Goal: Task Accomplishment & Management: Complete application form

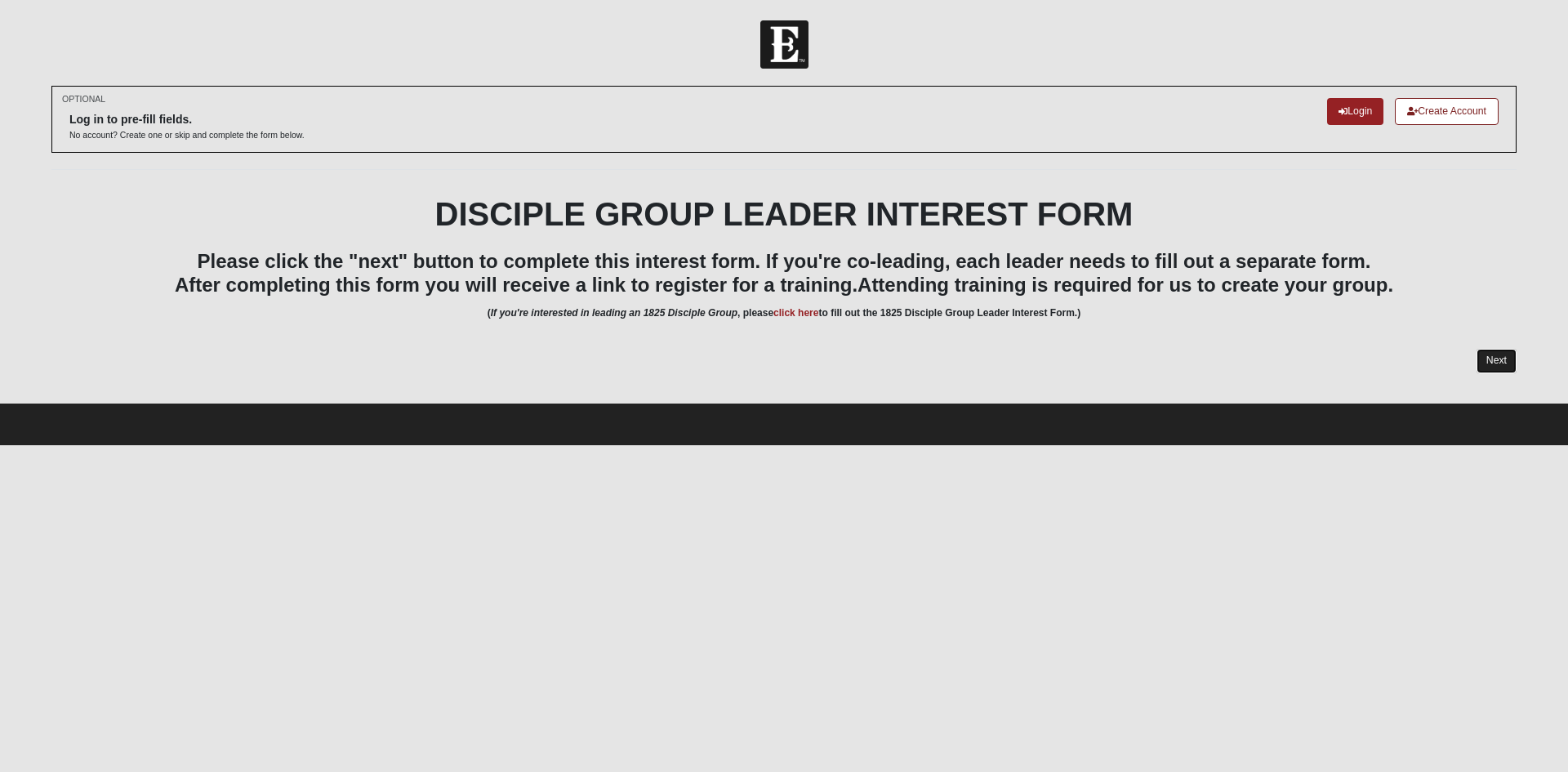
click at [1499, 364] on link "Next" at bounding box center [1496, 361] width 40 height 23
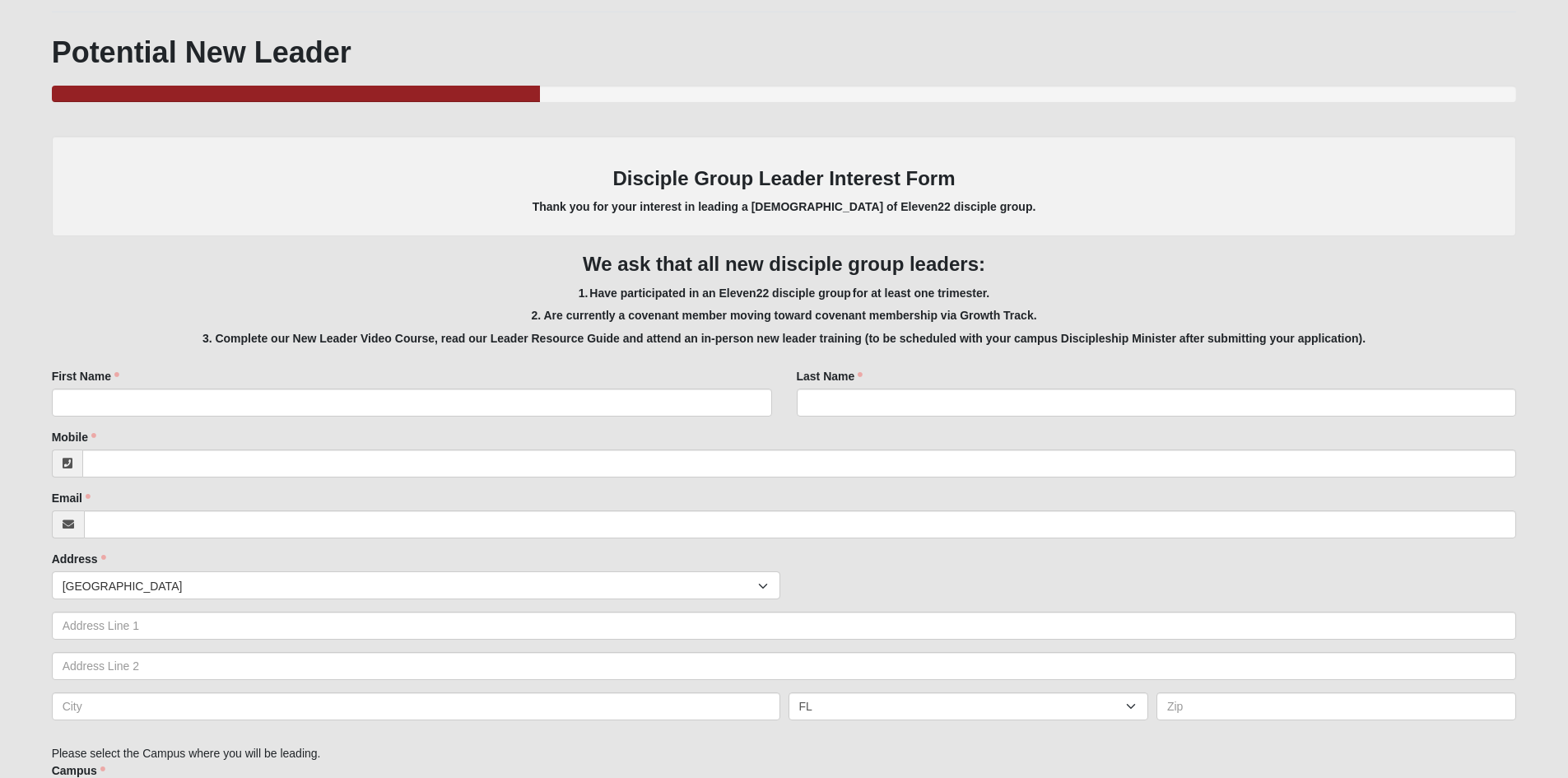
scroll to position [247, 0]
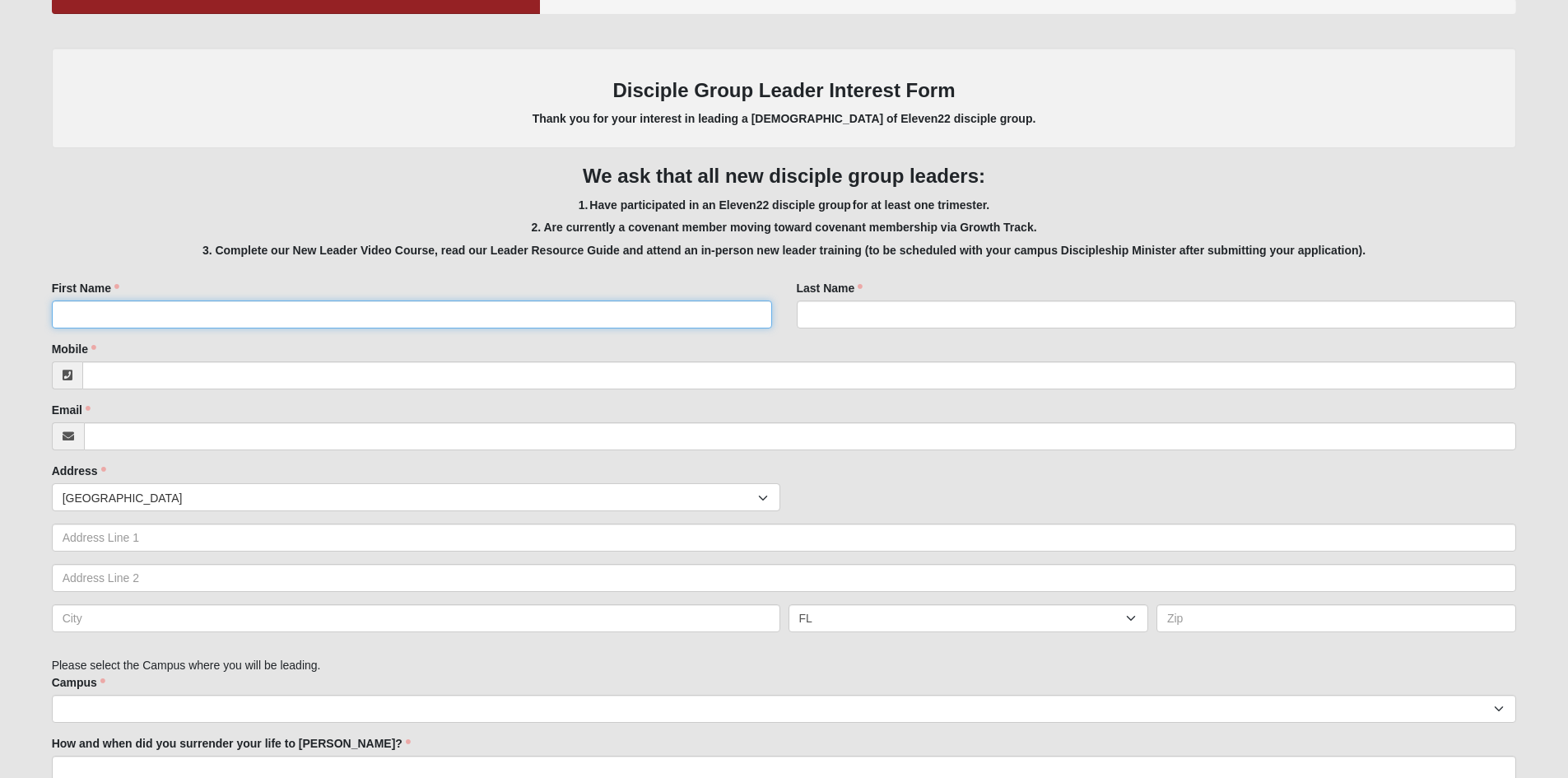
drag, startPoint x: 104, startPoint y: 314, endPoint x: 73, endPoint y: 342, distance: 41.8
click at [104, 316] on input "First Name" at bounding box center [412, 314] width 720 height 28
type input "[PERSON_NAME]"
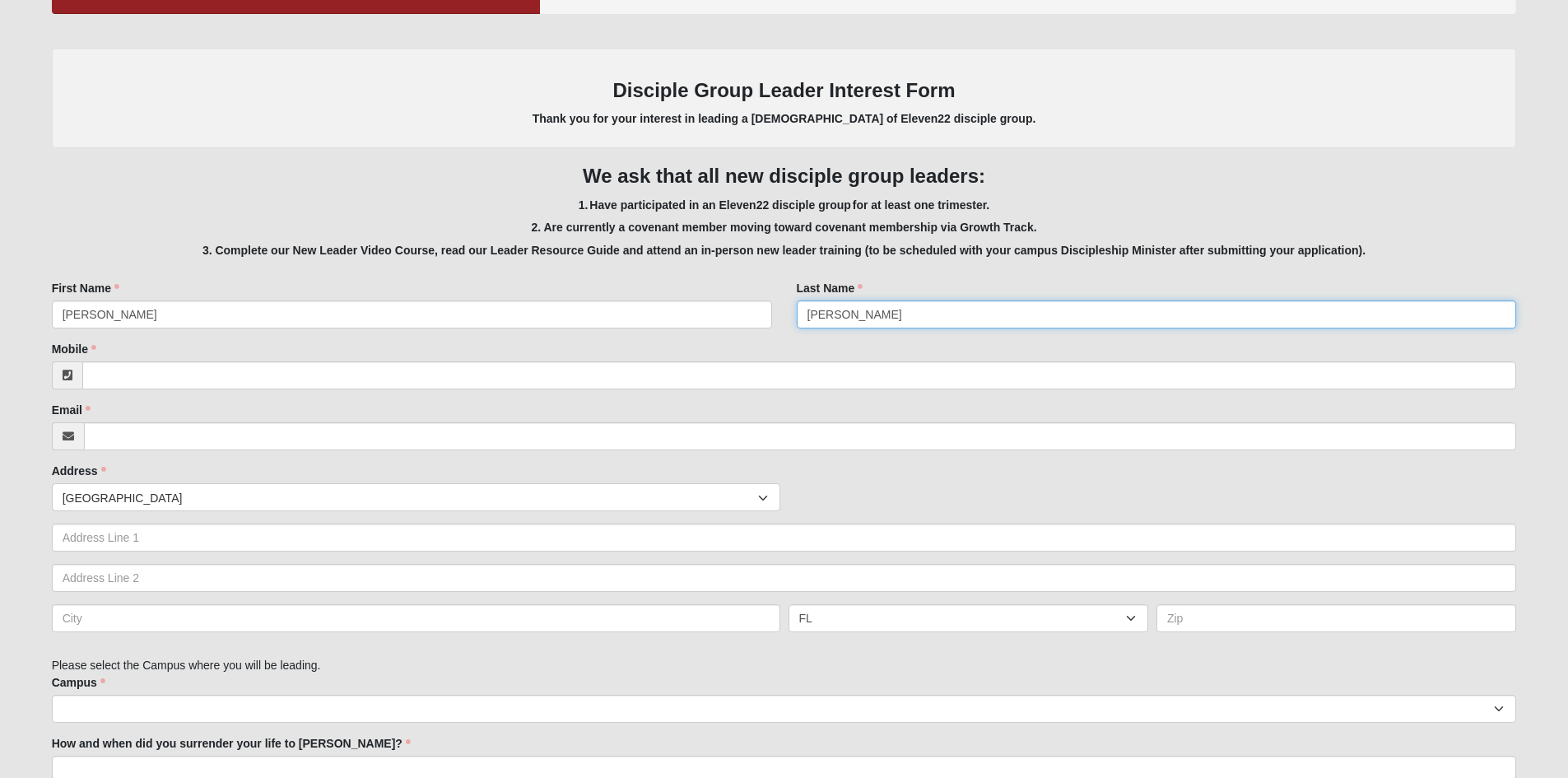
type input "[PERSON_NAME]"
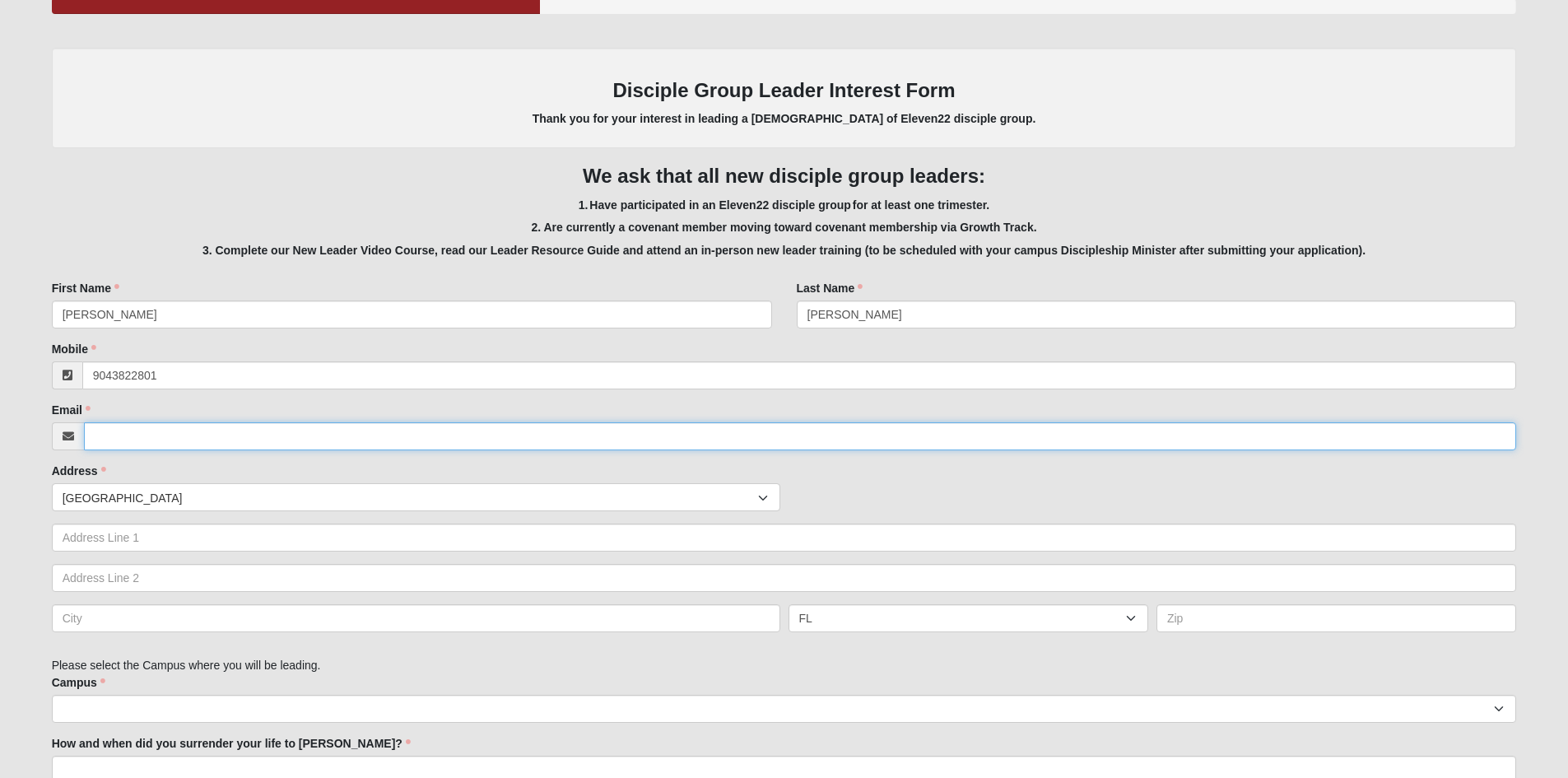
type input "[PHONE_NUMBER]"
click at [135, 434] on input "Email" at bounding box center [800, 436] width 1433 height 28
type input "[EMAIL_ADDRESS][DOMAIN_NAME]"
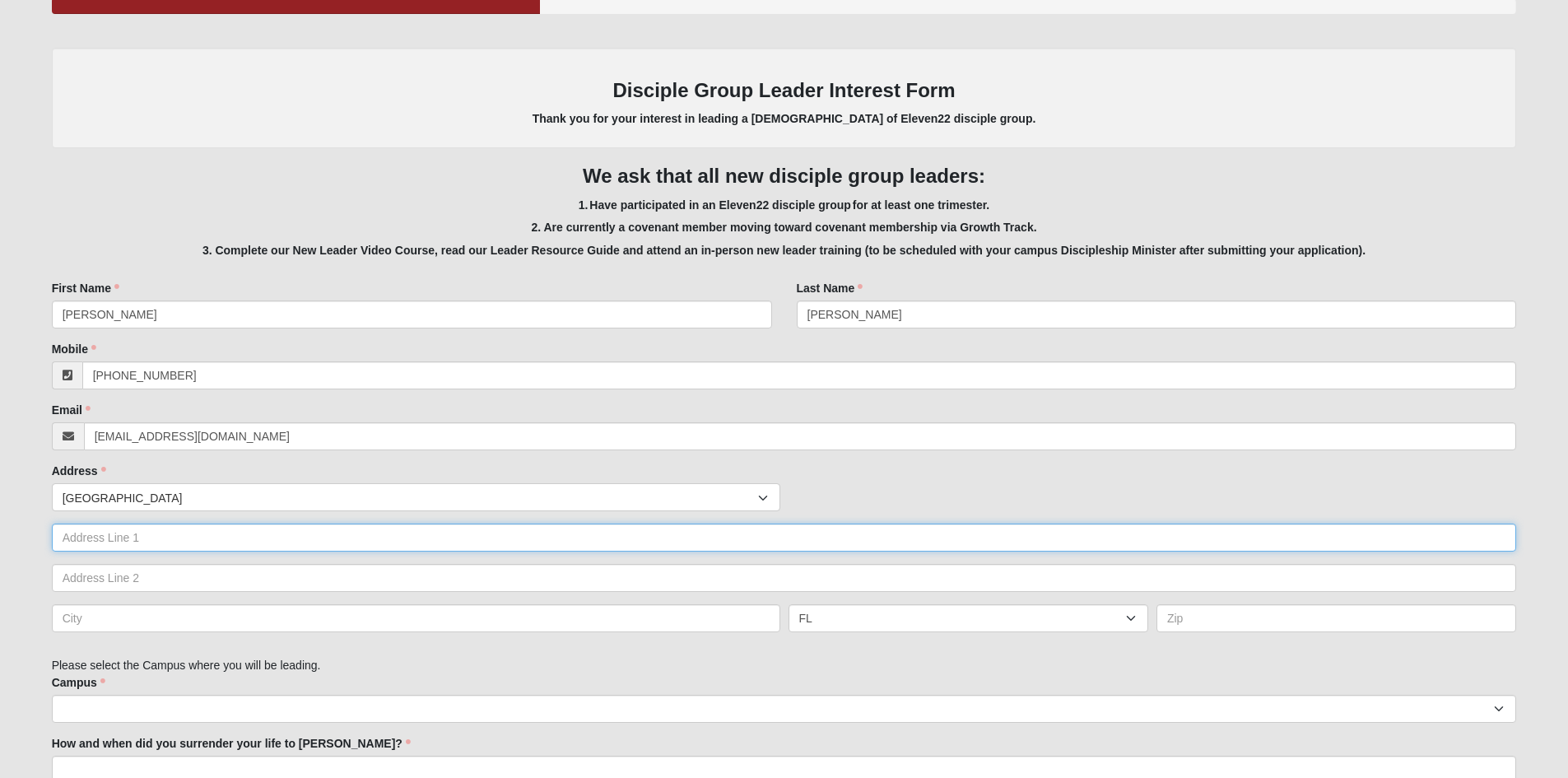
click at [124, 543] on input "text" at bounding box center [784, 537] width 1465 height 28
type input "[STREET_ADDRESS]"
type input "Saint Augustine"
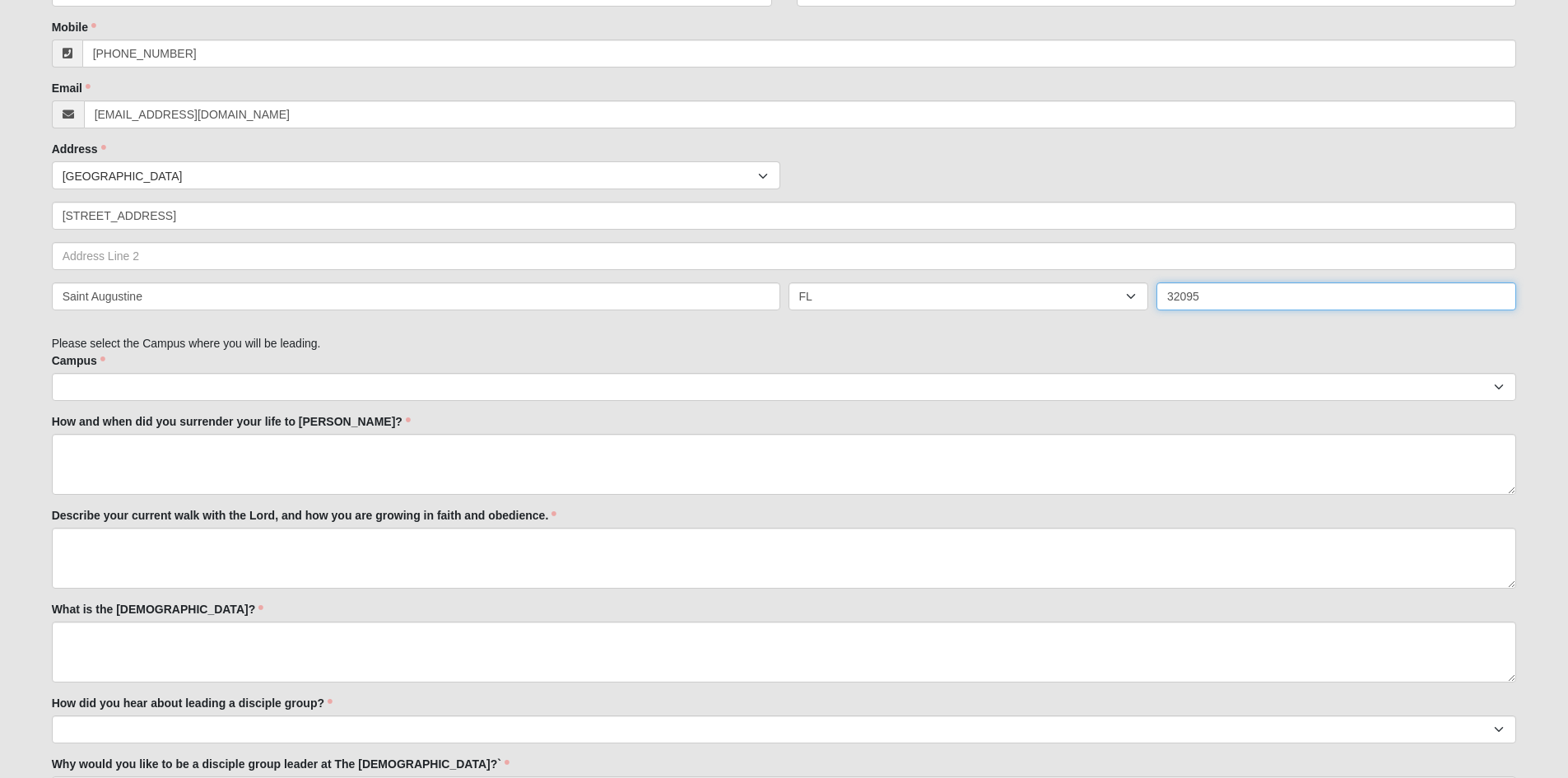
scroll to position [572, 0]
type input "32095"
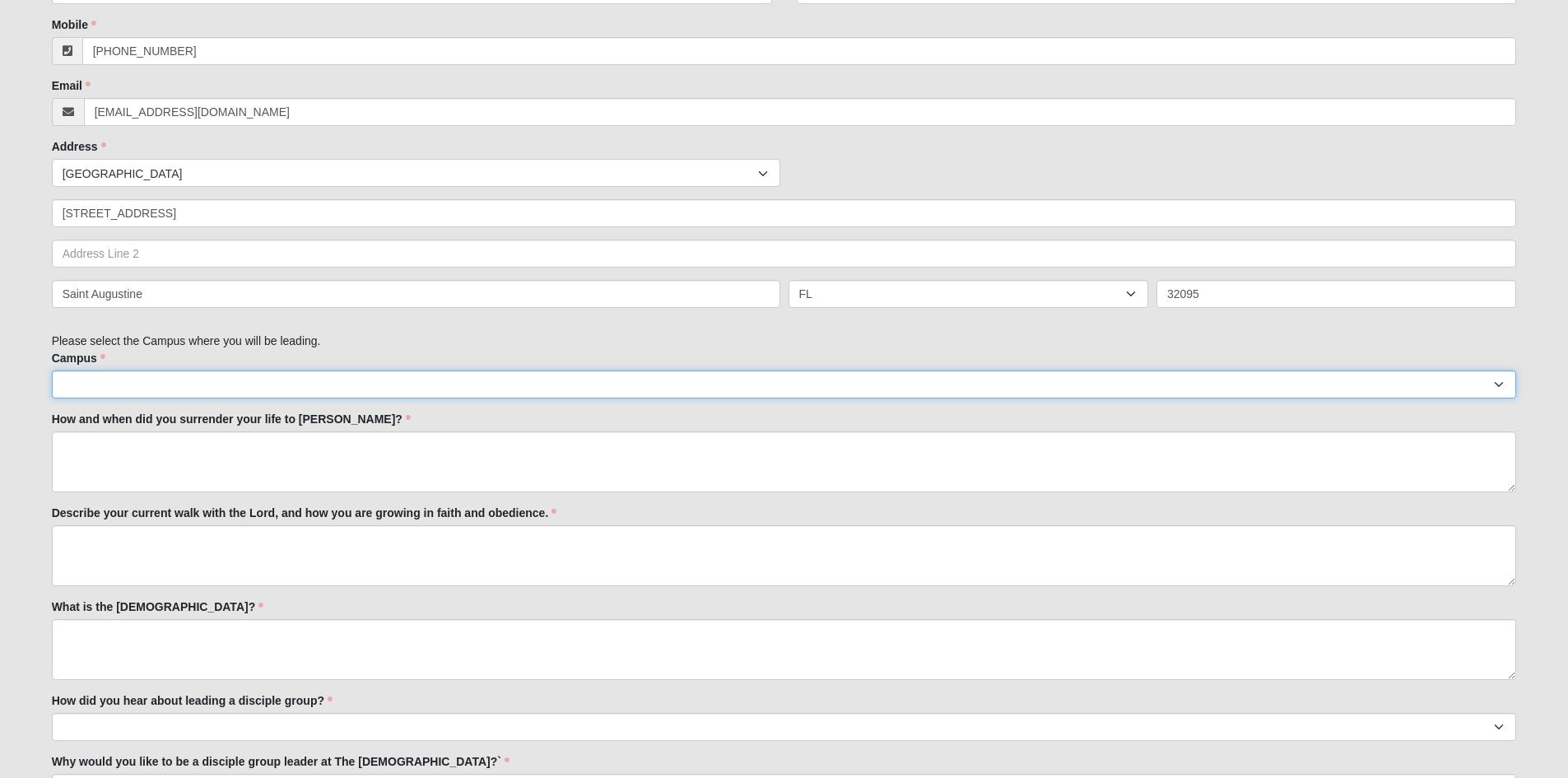
click at [107, 382] on select "Arlington Baymeadows Eleven22 Online [PERSON_NAME][GEOGRAPHIC_DATA] Jesup [GEOG…" at bounding box center [784, 384] width 1465 height 28
select select "16"
click at [52, 370] on select "Arlington Baymeadows Eleven22 Online [PERSON_NAME][GEOGRAPHIC_DATA] Jesup [GEOG…" at bounding box center [784, 384] width 1465 height 28
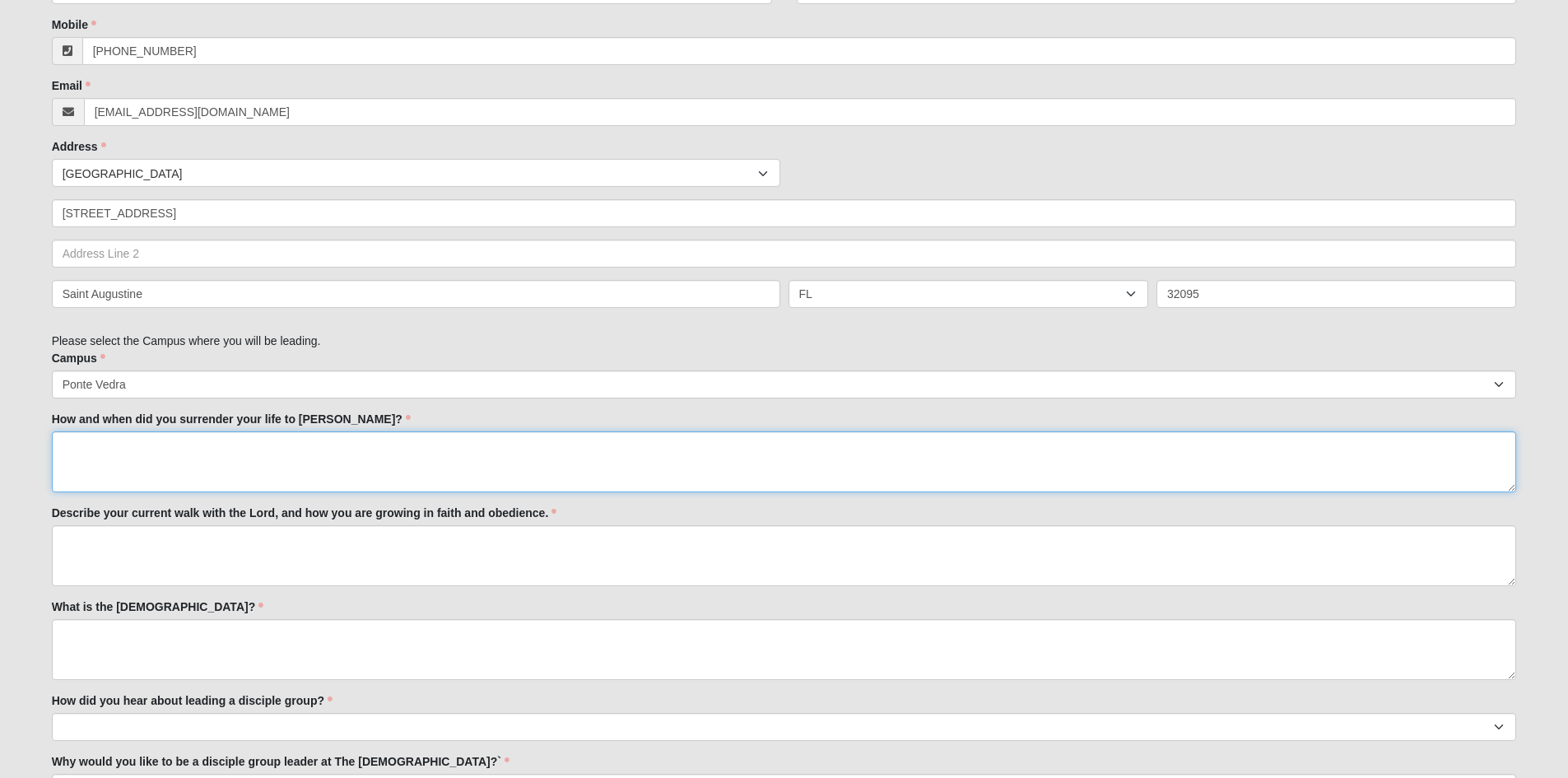
click at [86, 439] on textarea "How and when did you surrender your life to [PERSON_NAME]?" at bounding box center [784, 462] width 1465 height 61
click at [456, 444] on textarea "I was 15 and going to [DEMOGRAPHIC_DATA] summer camp up in [GEOGRAPHIC_DATA]. I…" at bounding box center [784, 462] width 1465 height 61
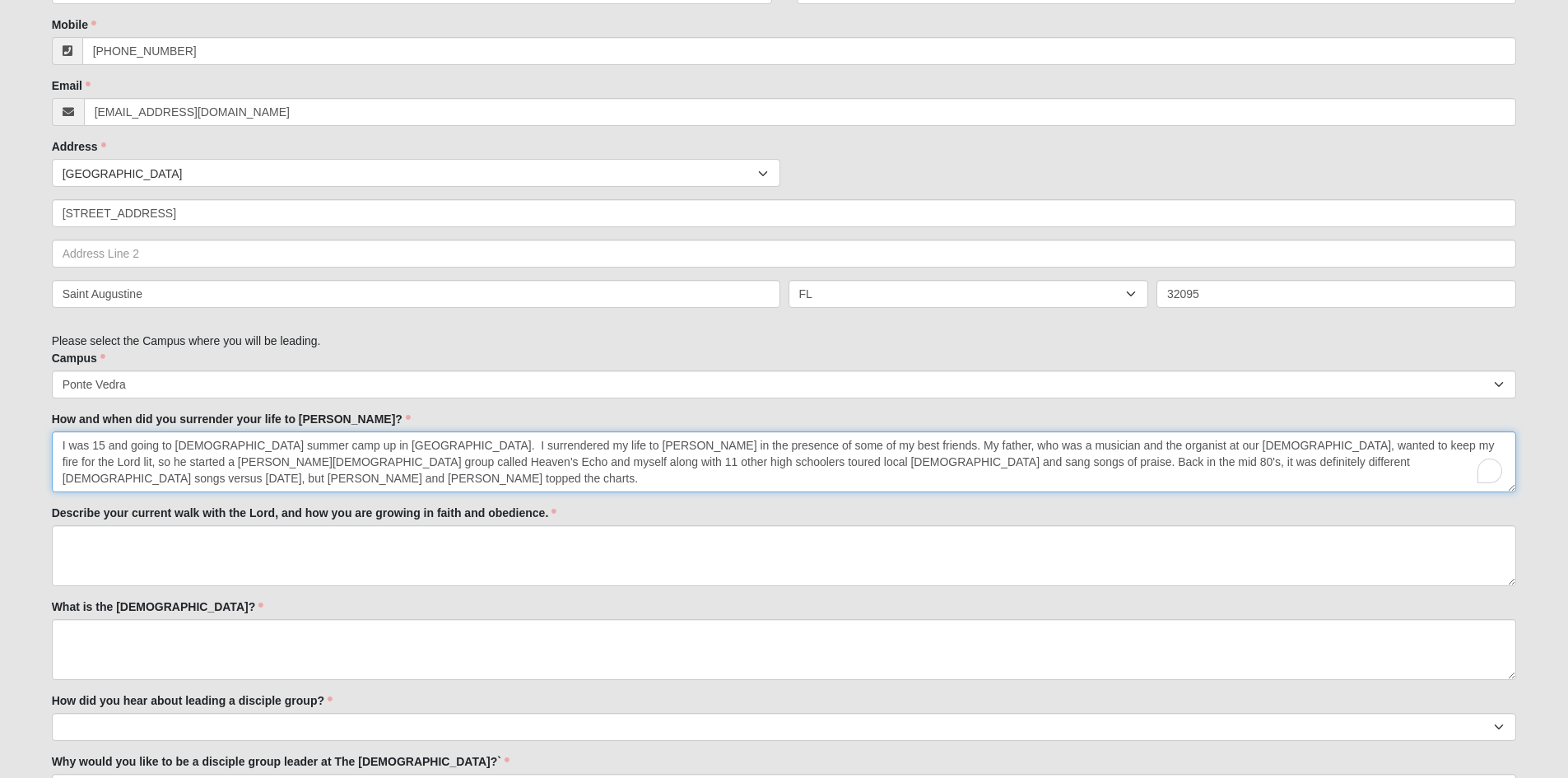
type textarea "I was 15 and going to [DEMOGRAPHIC_DATA] summer camp up in [GEOGRAPHIC_DATA]. I…"
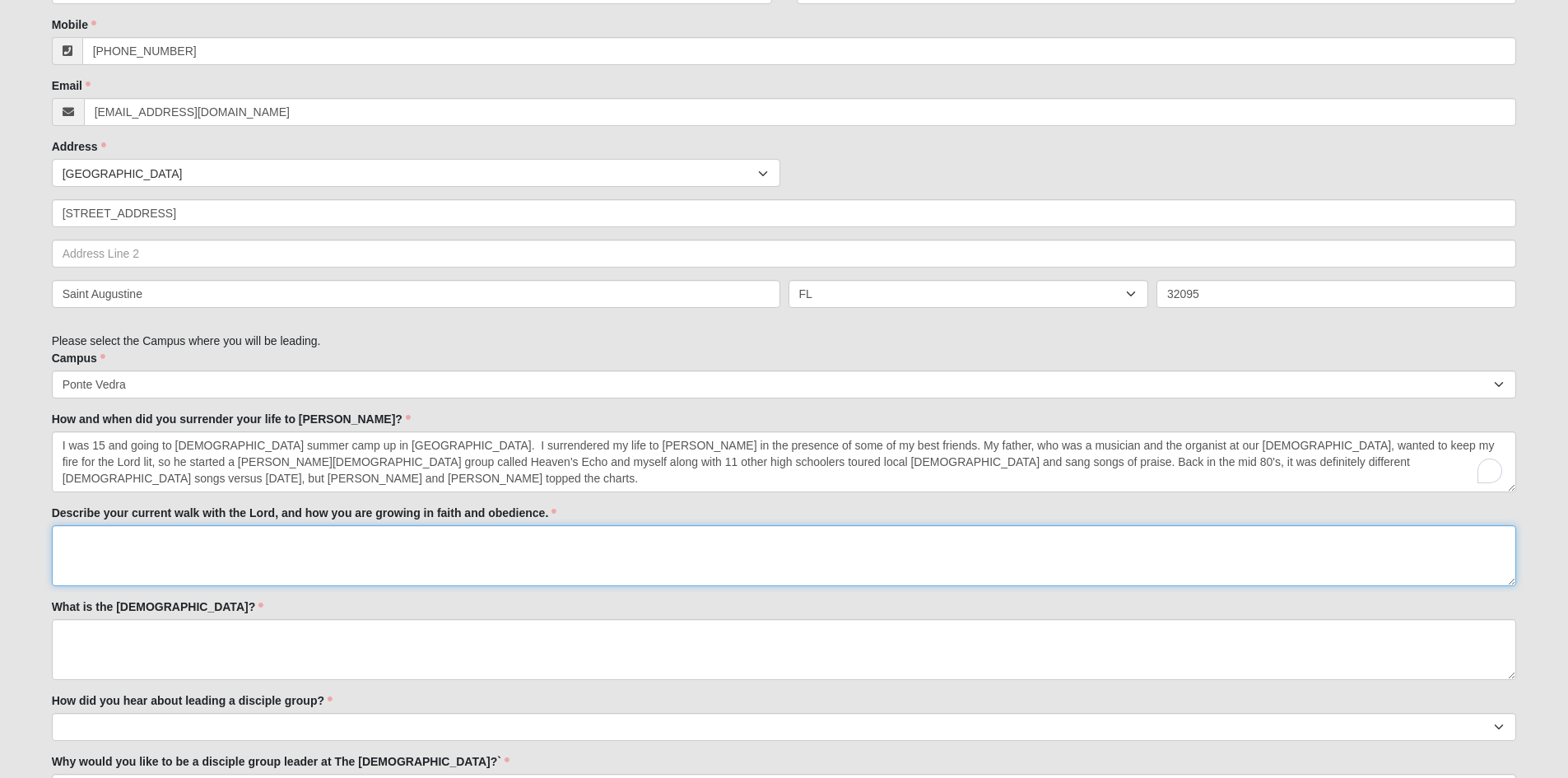
drag, startPoint x: 135, startPoint y: 539, endPoint x: 130, endPoint y: 548, distance: 10.3
click at [133, 539] on textarea "Describe your current walk with the Lord, and how you are growing in faith and …" at bounding box center [784, 556] width 1465 height 61
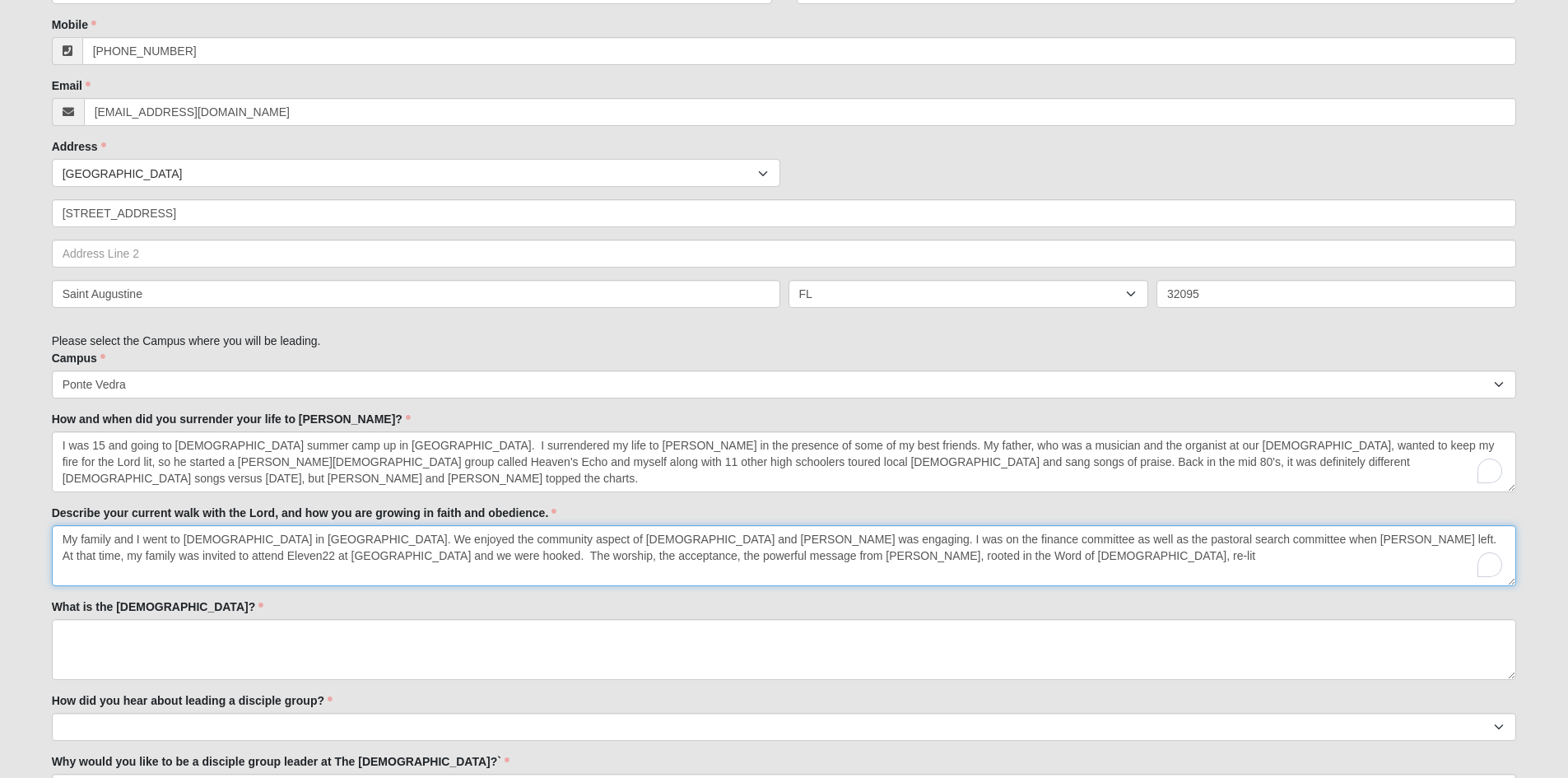
click at [387, 554] on textarea "My family and I went to [DEMOGRAPHIC_DATA] in [GEOGRAPHIC_DATA]. We enjoyed the…" at bounding box center [784, 556] width 1465 height 61
click at [826, 556] on textarea "My family and I went to [DEMOGRAPHIC_DATA] in [GEOGRAPHIC_DATA]. We enjoyed the…" at bounding box center [784, 556] width 1465 height 61
click at [763, 536] on textarea "My family and I went to [DEMOGRAPHIC_DATA] in [GEOGRAPHIC_DATA]. We enjoyed the…" at bounding box center [784, 556] width 1465 height 61
click at [936, 538] on textarea "My family and I went to [DEMOGRAPHIC_DATA] in [GEOGRAPHIC_DATA]. We enjoyed the…" at bounding box center [784, 556] width 1465 height 61
click at [763, 535] on textarea "My family and I went to [DEMOGRAPHIC_DATA] in [GEOGRAPHIC_DATA]. We enjoyed the…" at bounding box center [784, 556] width 1465 height 61
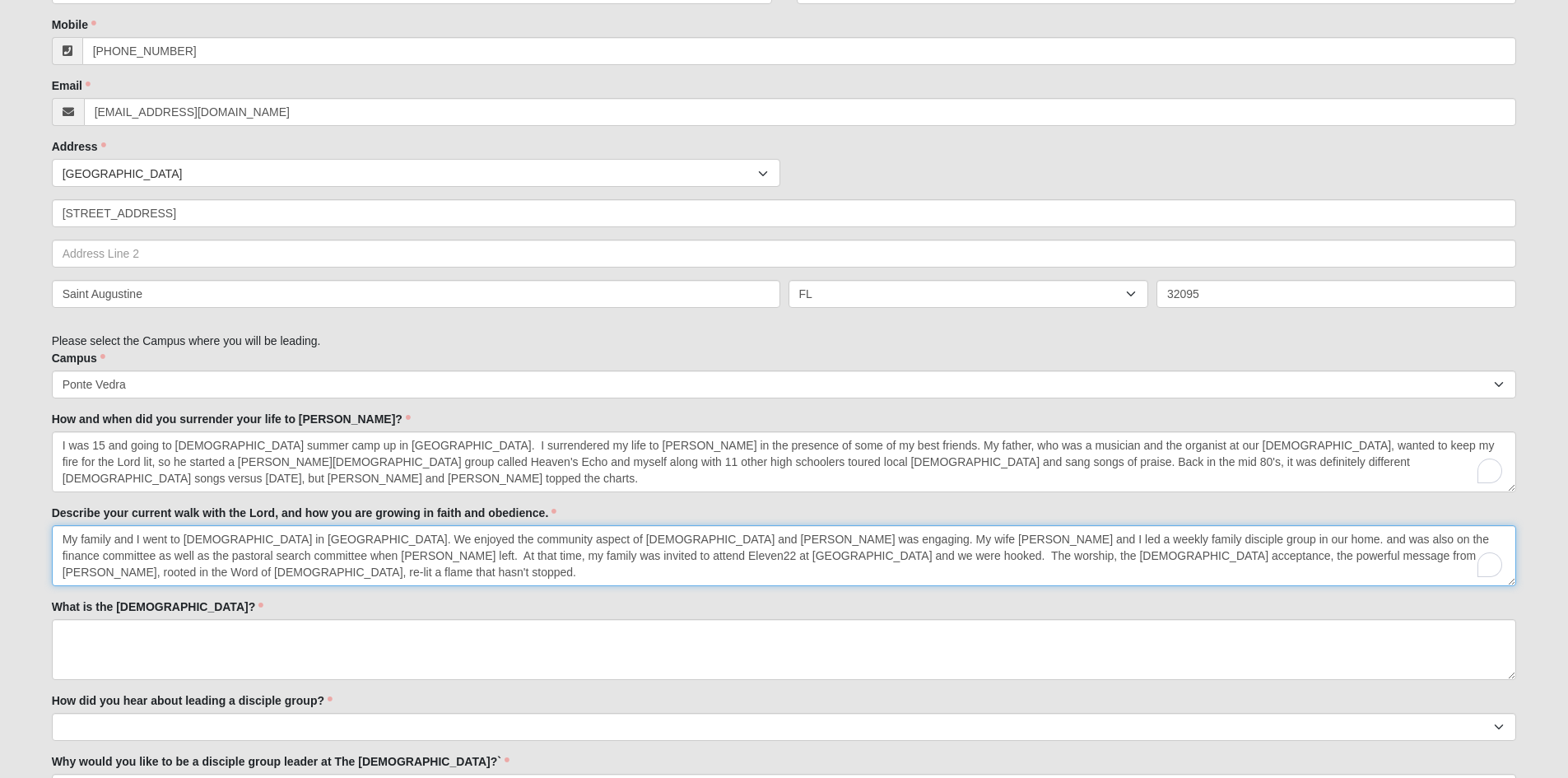
click at [1103, 538] on textarea "My family and I went to [DEMOGRAPHIC_DATA] in [GEOGRAPHIC_DATA]. We enjoyed the…" at bounding box center [784, 556] width 1465 height 61
click at [643, 553] on textarea "My family and I went to [DEMOGRAPHIC_DATA] in [GEOGRAPHIC_DATA]. We enjoyed the…" at bounding box center [784, 556] width 1465 height 61
type textarea "My family and I went to [DEMOGRAPHIC_DATA] in [GEOGRAPHIC_DATA]. We enjoyed the…"
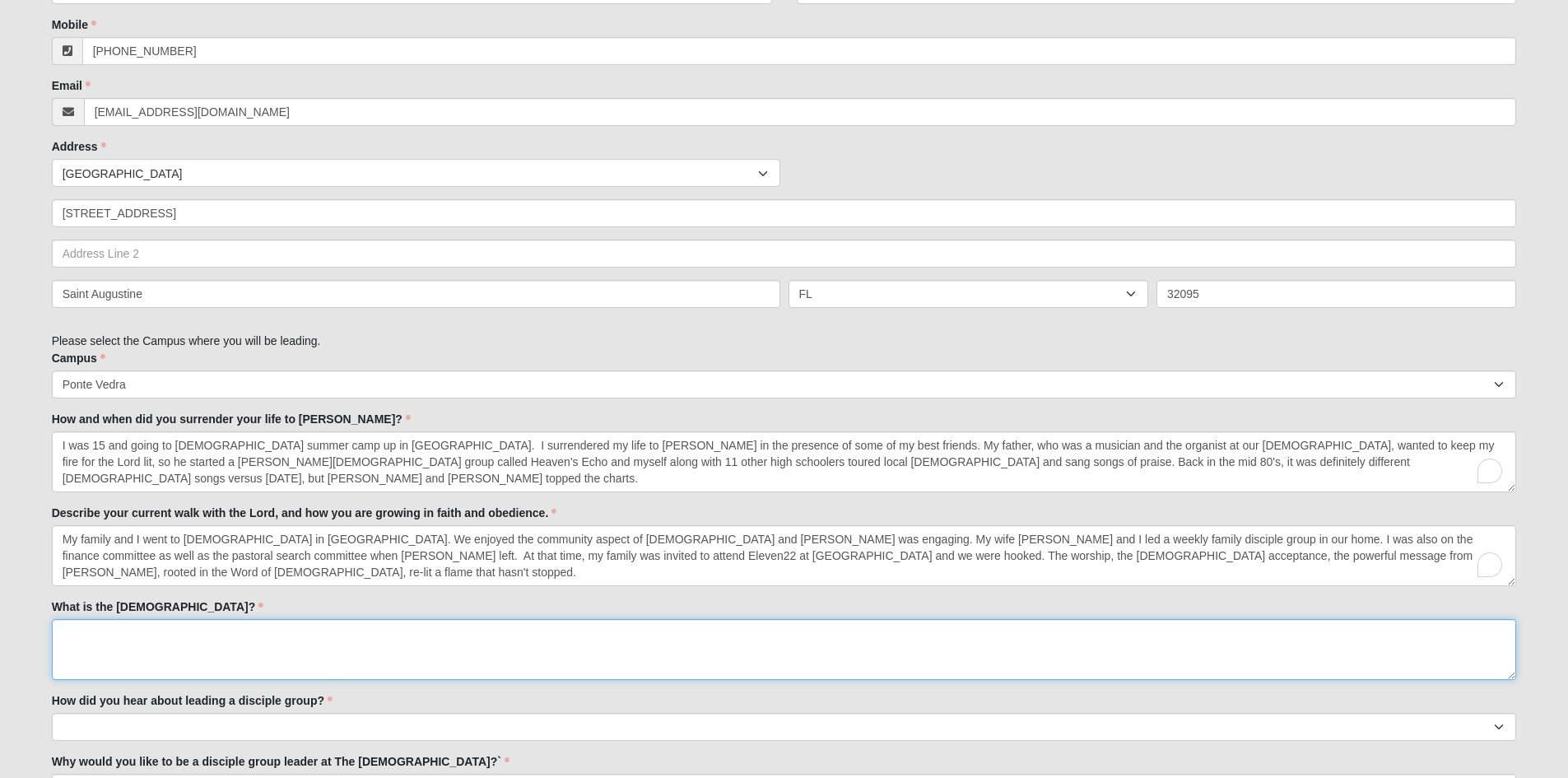
click at [86, 633] on textarea "What is the [DEMOGRAPHIC_DATA]?" at bounding box center [784, 650] width 1465 height 61
click at [205, 629] on textarea "[PERSON_NAME], my Lord and Savior, died on the cross" at bounding box center [784, 650] width 1465 height 61
click at [491, 637] on textarea "[PERSON_NAME], my Lord and [PERSON_NAME], was crusified and died on the cross f…" at bounding box center [784, 650] width 1465 height 61
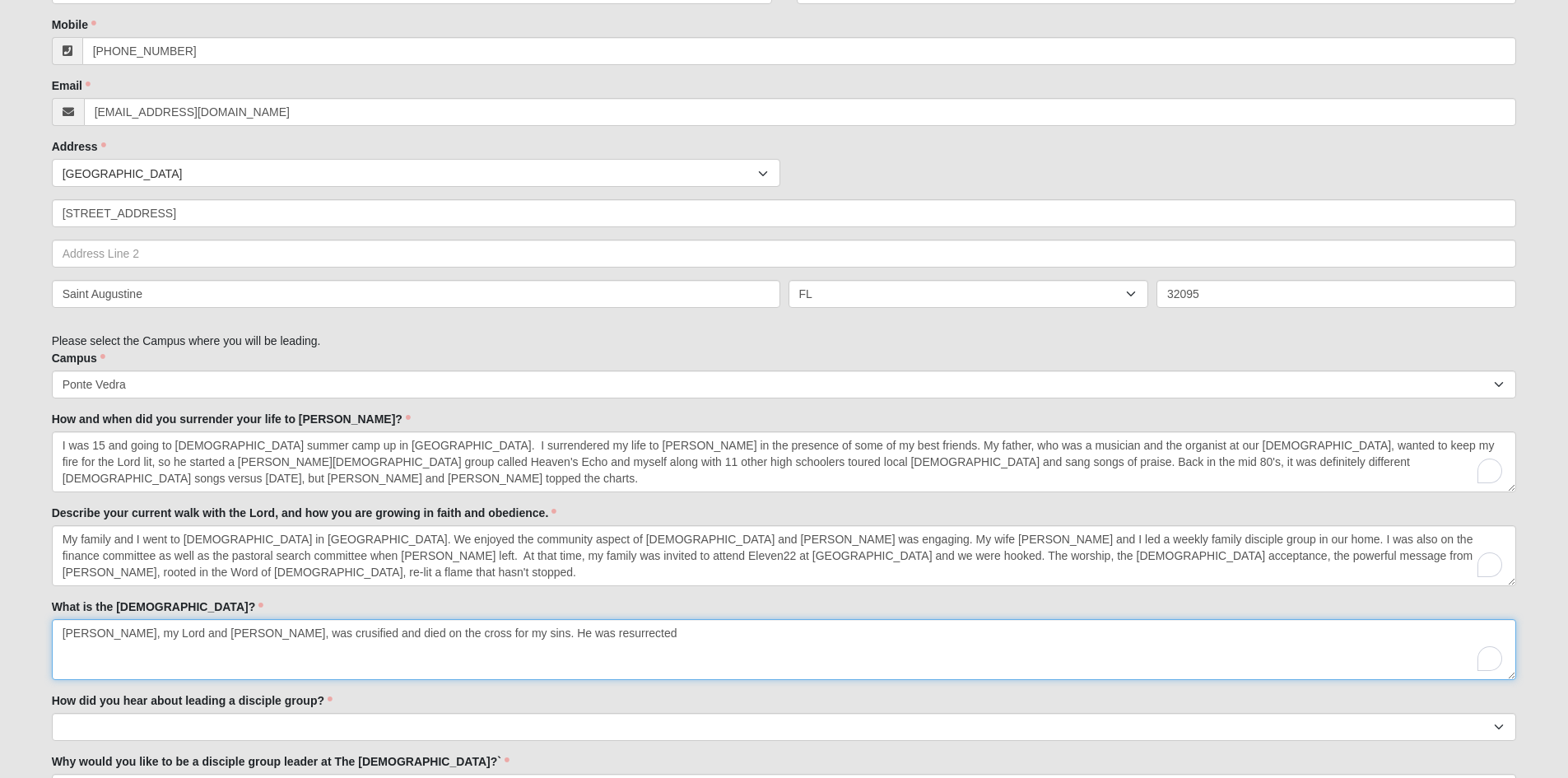
click at [247, 630] on textarea "[PERSON_NAME], my Lord and [PERSON_NAME], was crusified and died on the cross f…" at bounding box center [784, 650] width 1465 height 61
click at [204, 629] on textarea "[PERSON_NAME], my Lord and Savior, was crucified and died on the cross for my s…" at bounding box center [784, 650] width 1465 height 61
drag, startPoint x: 618, startPoint y: 631, endPoint x: 526, endPoint y: 634, distance: 92.0
click at [526, 634] on textarea "[PERSON_NAME], my Lord and [PERSON_NAME], suffered and was crucified and died o…" at bounding box center [784, 650] width 1465 height 61
click at [275, 629] on textarea "[PERSON_NAME], my Lord and [PERSON_NAME], suffered and was crucified and died o…" at bounding box center [784, 650] width 1465 height 61
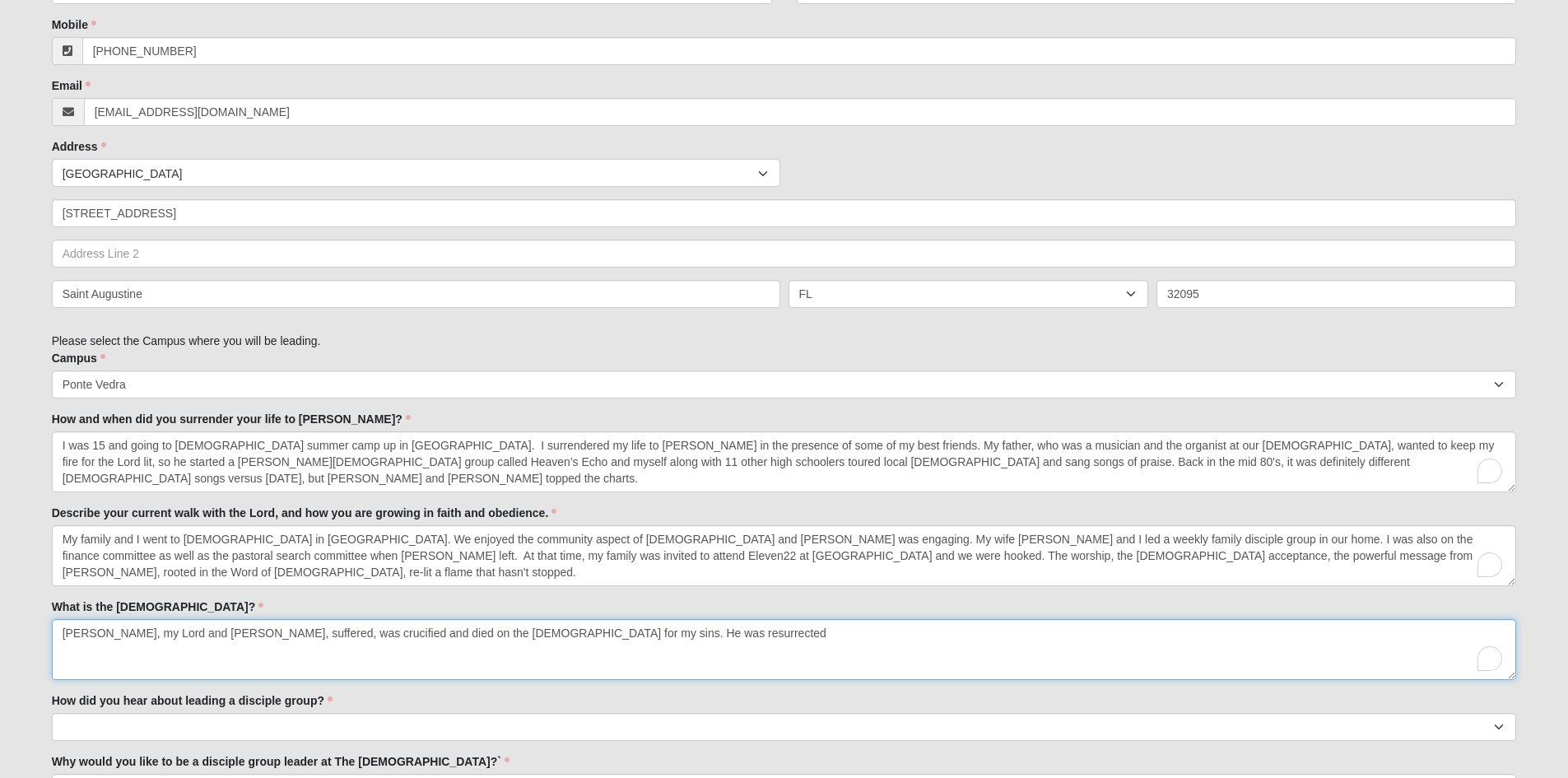
click at [597, 634] on textarea "[PERSON_NAME], my Lord and [PERSON_NAME], suffered, was crucified and died on t…" at bounding box center [784, 650] width 1465 height 61
click at [496, 629] on textarea "[PERSON_NAME], my Lord and [PERSON_NAME], suffered, was crucified and died on t…" at bounding box center [784, 650] width 1465 height 61
click at [676, 631] on textarea "[PERSON_NAME], my Lord and [PERSON_NAME], suffered, was crucified and died on t…" at bounding box center [784, 650] width 1465 height 61
click at [753, 629] on textarea "[PERSON_NAME], my Lord and [PERSON_NAME], suffered, was crucified and died on t…" at bounding box center [784, 650] width 1465 height 61
click at [758, 627] on textarea "[PERSON_NAME], my Lord and [PERSON_NAME], suffered, was crucified and died on t…" at bounding box center [784, 650] width 1465 height 61
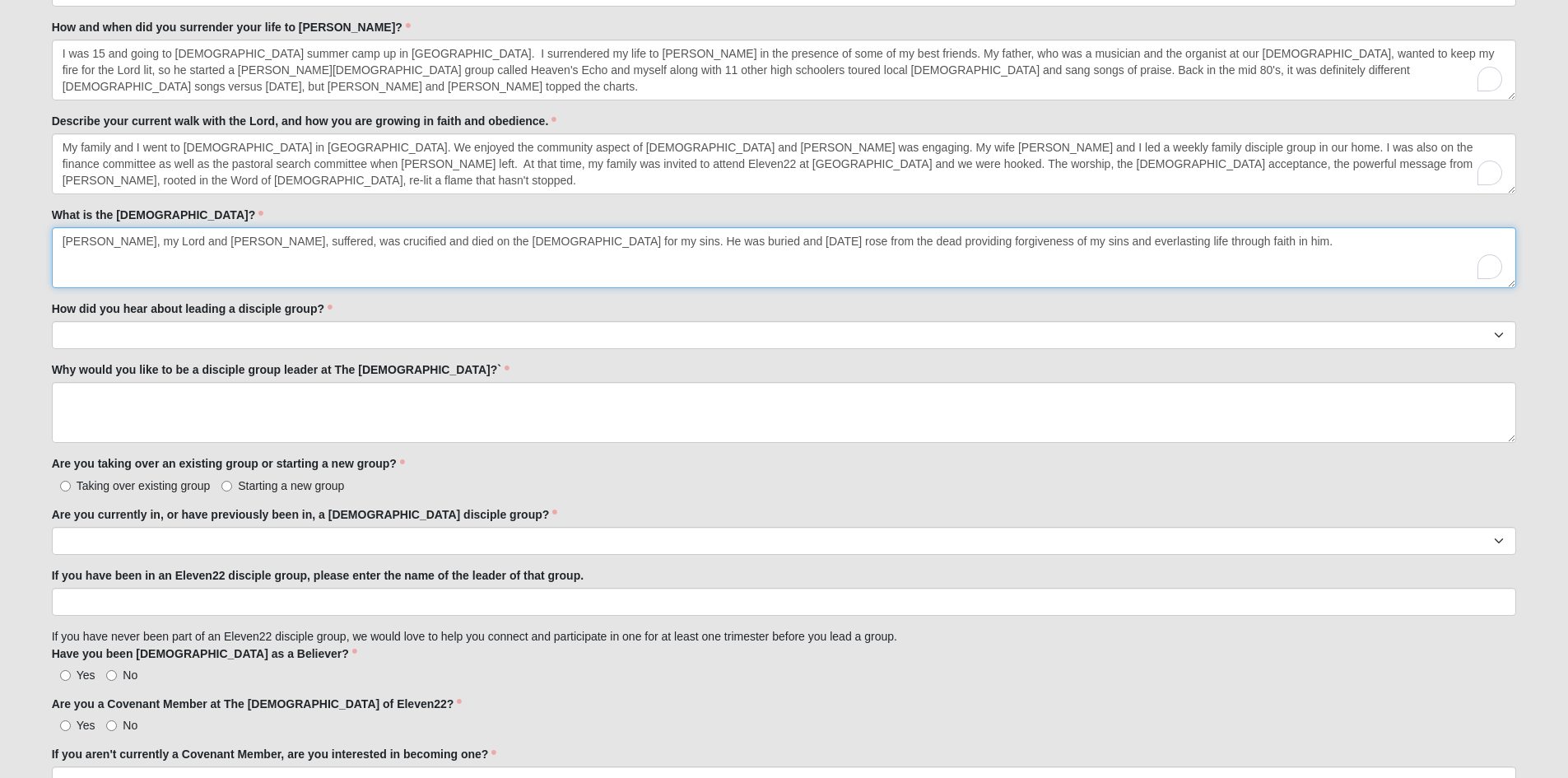
scroll to position [966, 0]
type textarea "[PERSON_NAME], my Lord and [PERSON_NAME], suffered, was crucified and died on t…"
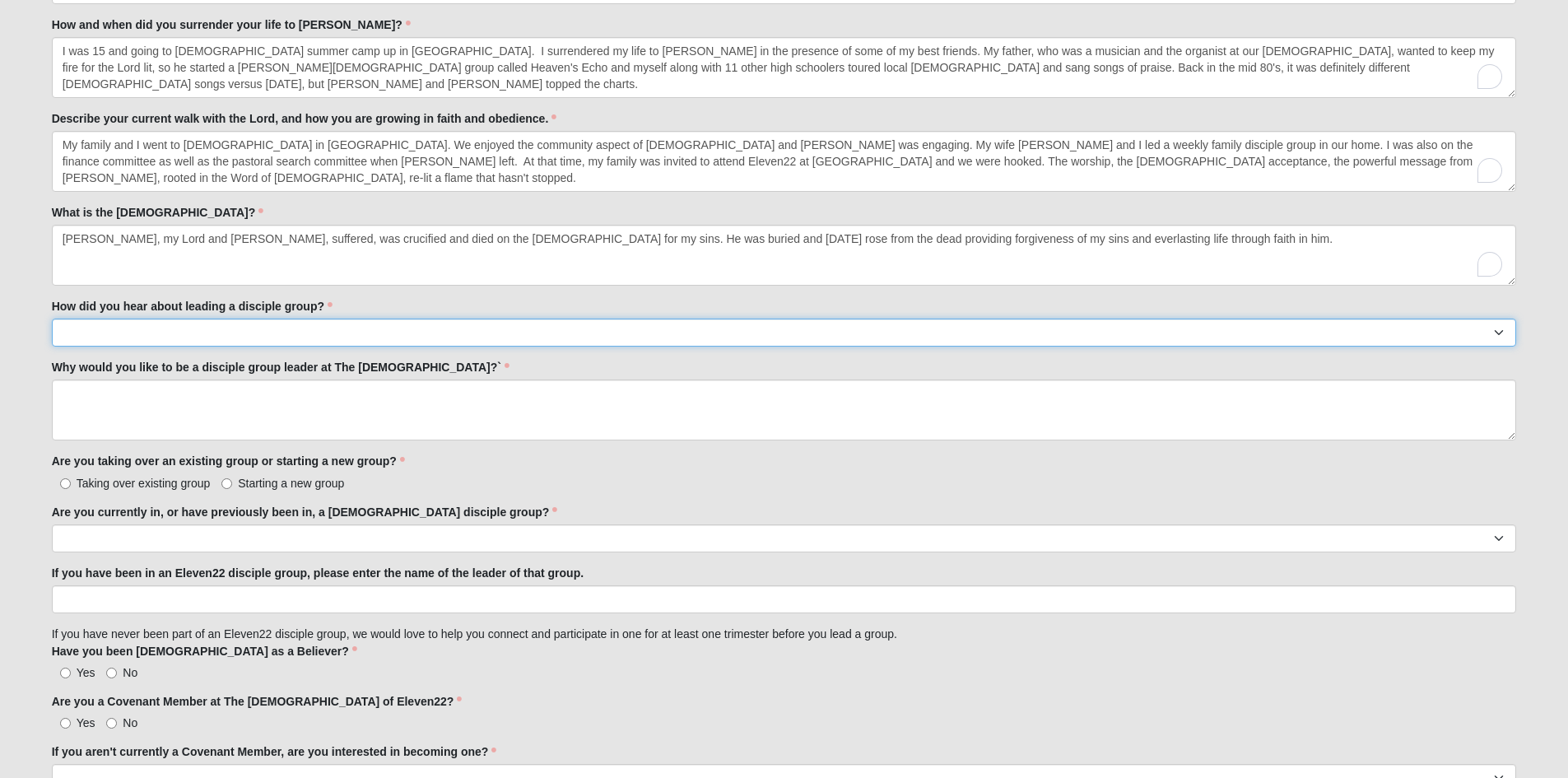
click at [106, 328] on select "Worship Guide [DEMOGRAPHIC_DATA]/In-service announcement Website Social Media E…" at bounding box center [784, 332] width 1465 height 28
select select "A disciple group coach"
click at [52, 319] on select "Worship Guide [DEMOGRAPHIC_DATA]/In-service announcement Website Social Media E…" at bounding box center [784, 332] width 1465 height 28
click at [199, 334] on select "Worship Guide [DEMOGRAPHIC_DATA]/In-service announcement Website Social Media E…" at bounding box center [784, 332] width 1465 height 28
click at [190, 332] on select "Worship Guide [DEMOGRAPHIC_DATA]/In-service announcement Website Social Media E…" at bounding box center [784, 332] width 1465 height 28
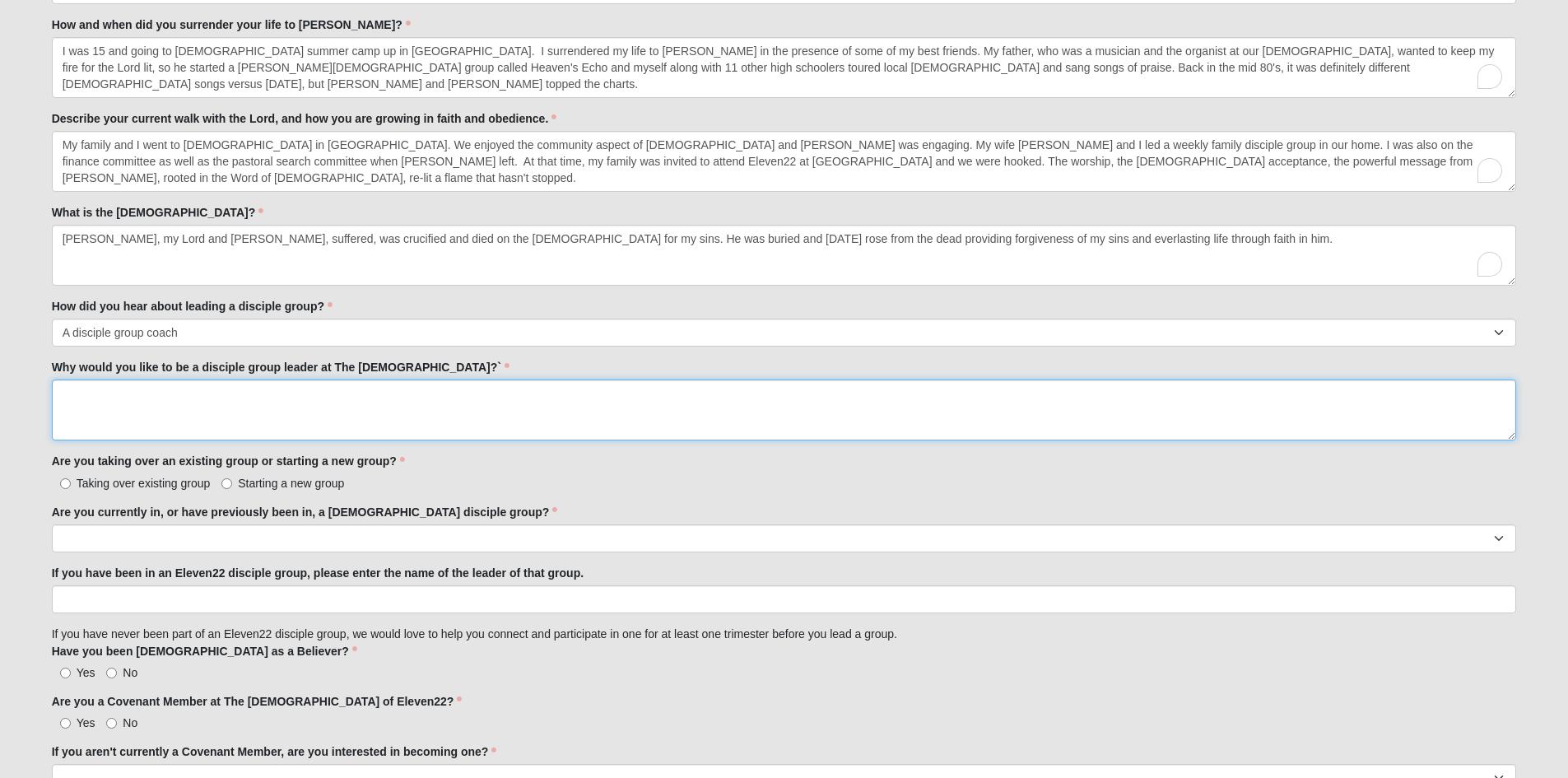
click at [78, 389] on textarea "Why would you like to be a disciple group leader at The [DEMOGRAPHIC_DATA]?`" at bounding box center [784, 410] width 1465 height 61
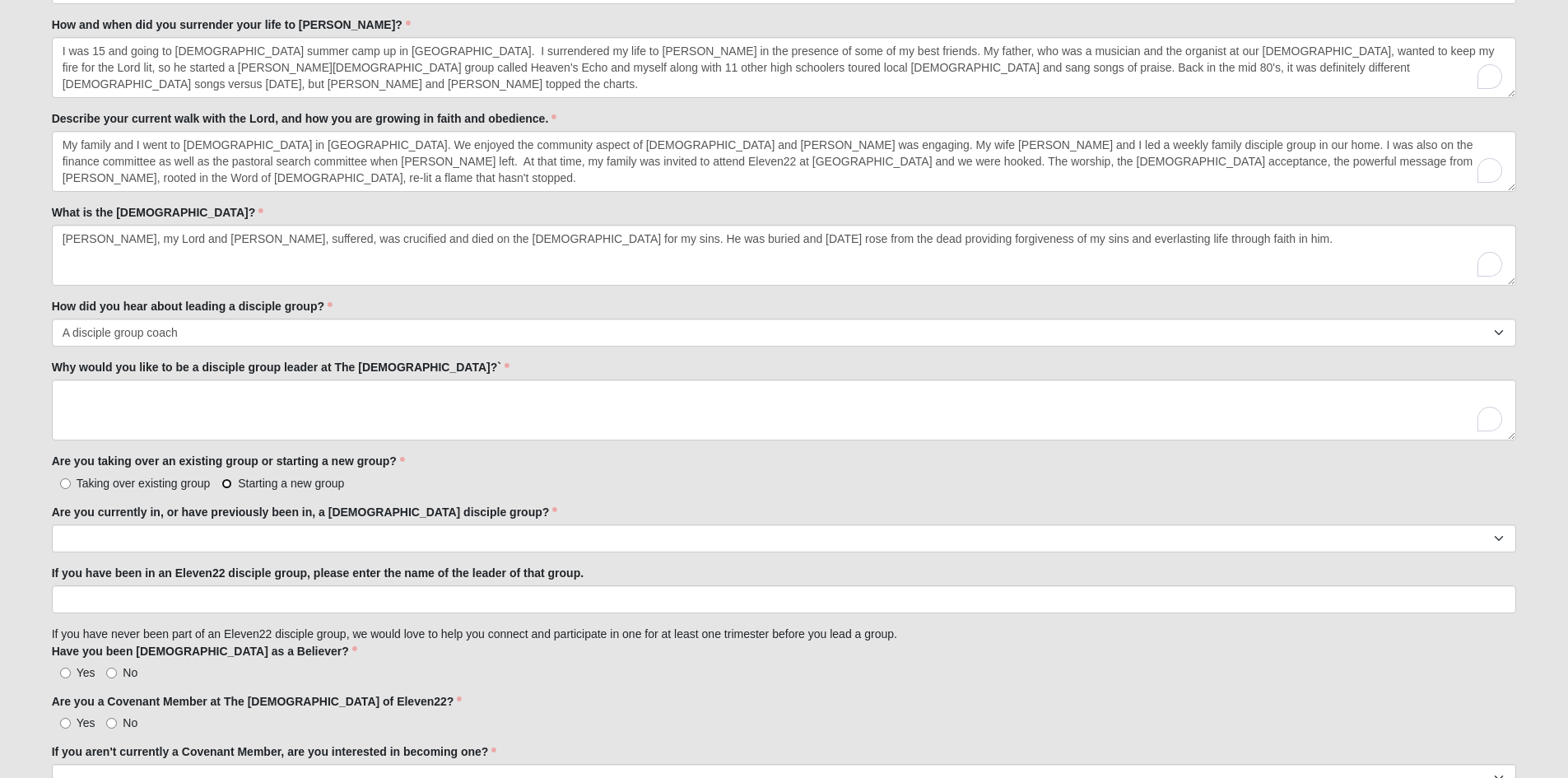
click at [225, 483] on input "Starting a new group" at bounding box center [227, 483] width 11 height 11
radio input "true"
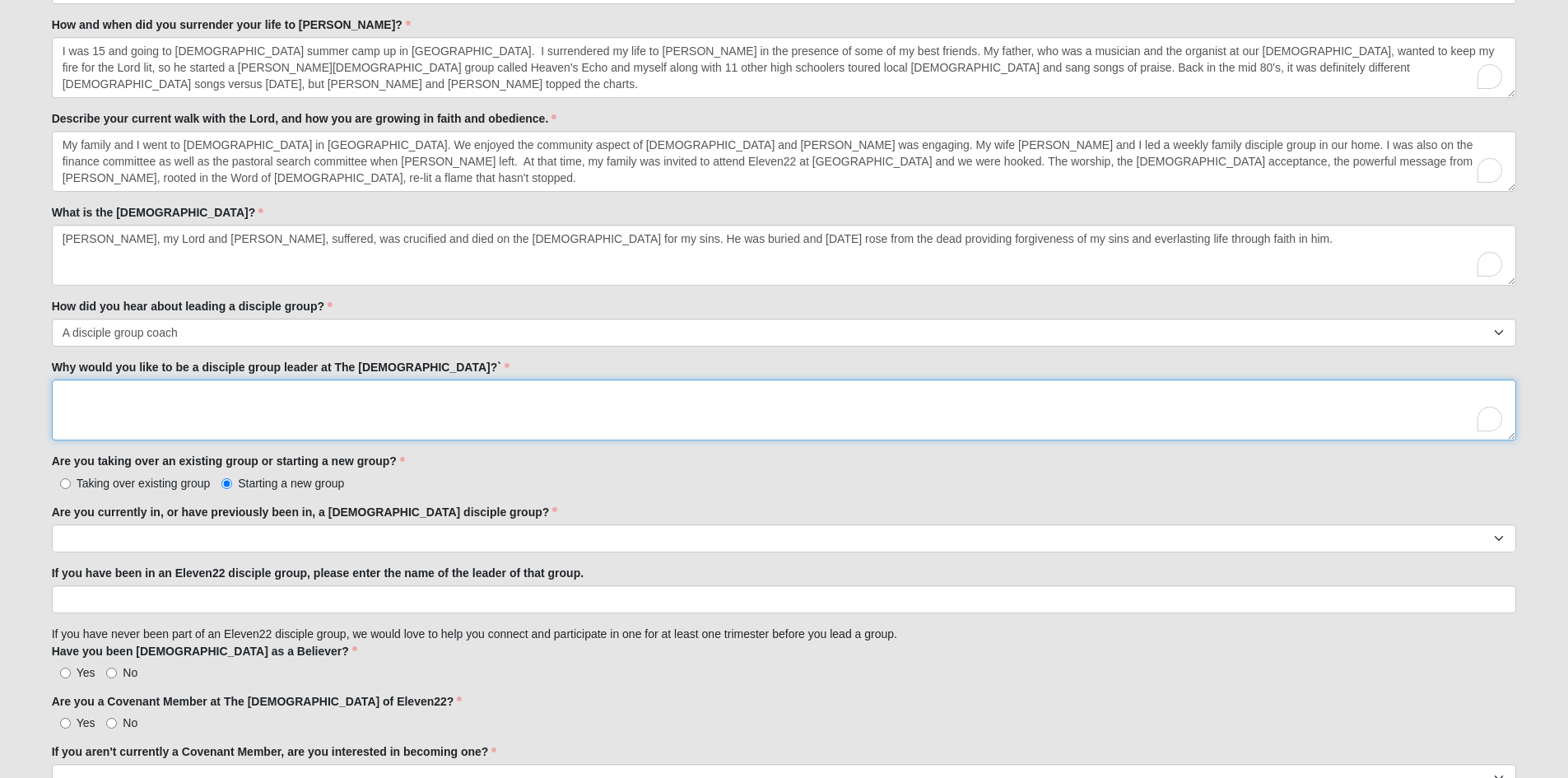
click at [65, 392] on textarea "Why would you like to be a disciple group leader at The [DEMOGRAPHIC_DATA]?`" at bounding box center [784, 410] width 1465 height 61
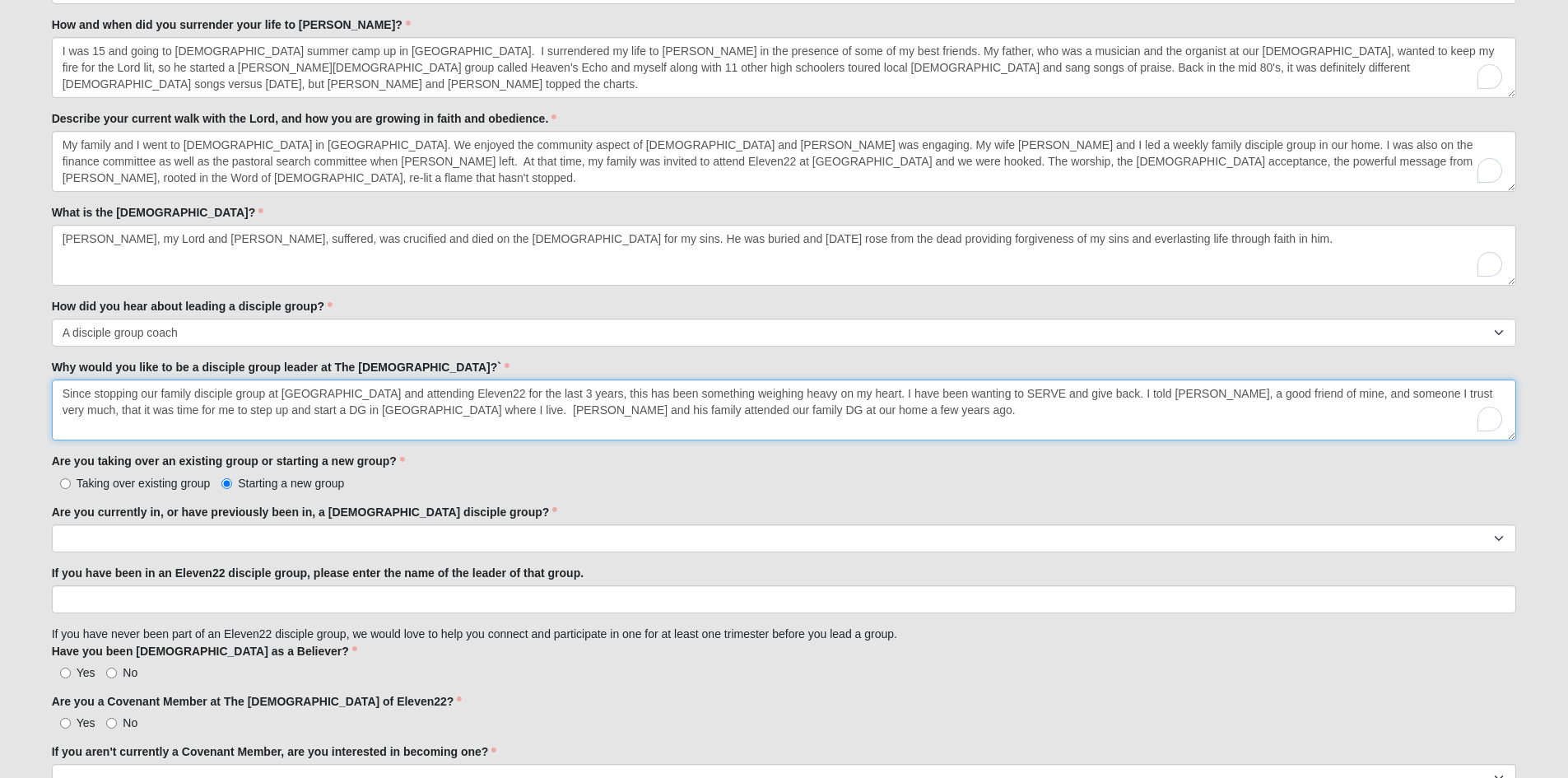
type textarea "Since stopping our family disciple group at [GEOGRAPHIC_DATA] and attending Ele…"
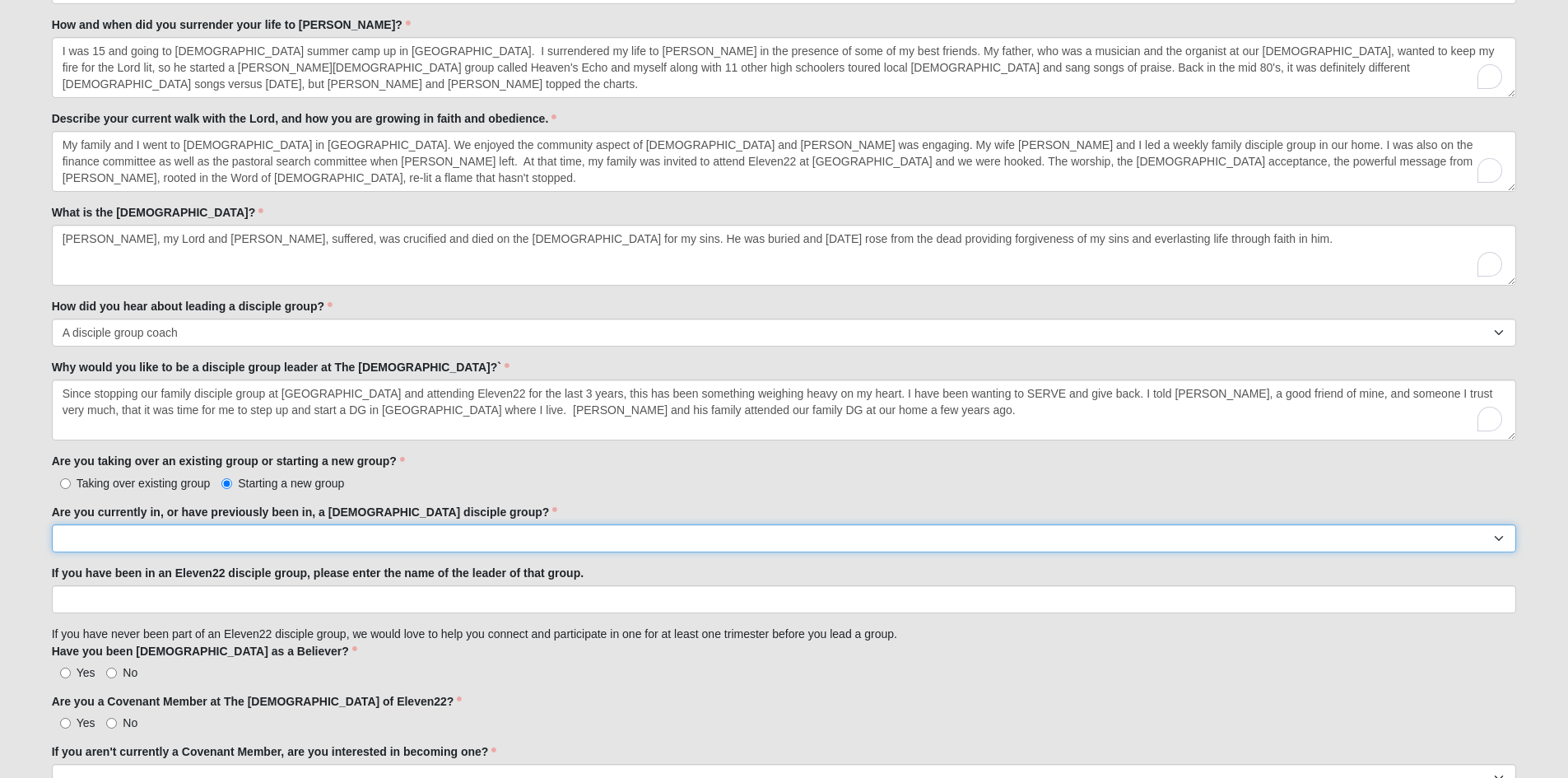
click at [76, 535] on select "Yes No" at bounding box center [784, 538] width 1465 height 28
select select "Yes"
click at [52, 525] on select "Yes No" at bounding box center [784, 538] width 1465 height 28
click at [96, 598] on input "If you have been in an Eleven22 disciple group, please enter the name of the le…" at bounding box center [784, 598] width 1465 height 28
type input "I have attended the [DATE] 7pm DG at [GEOGRAPHIC_DATA], but only once."
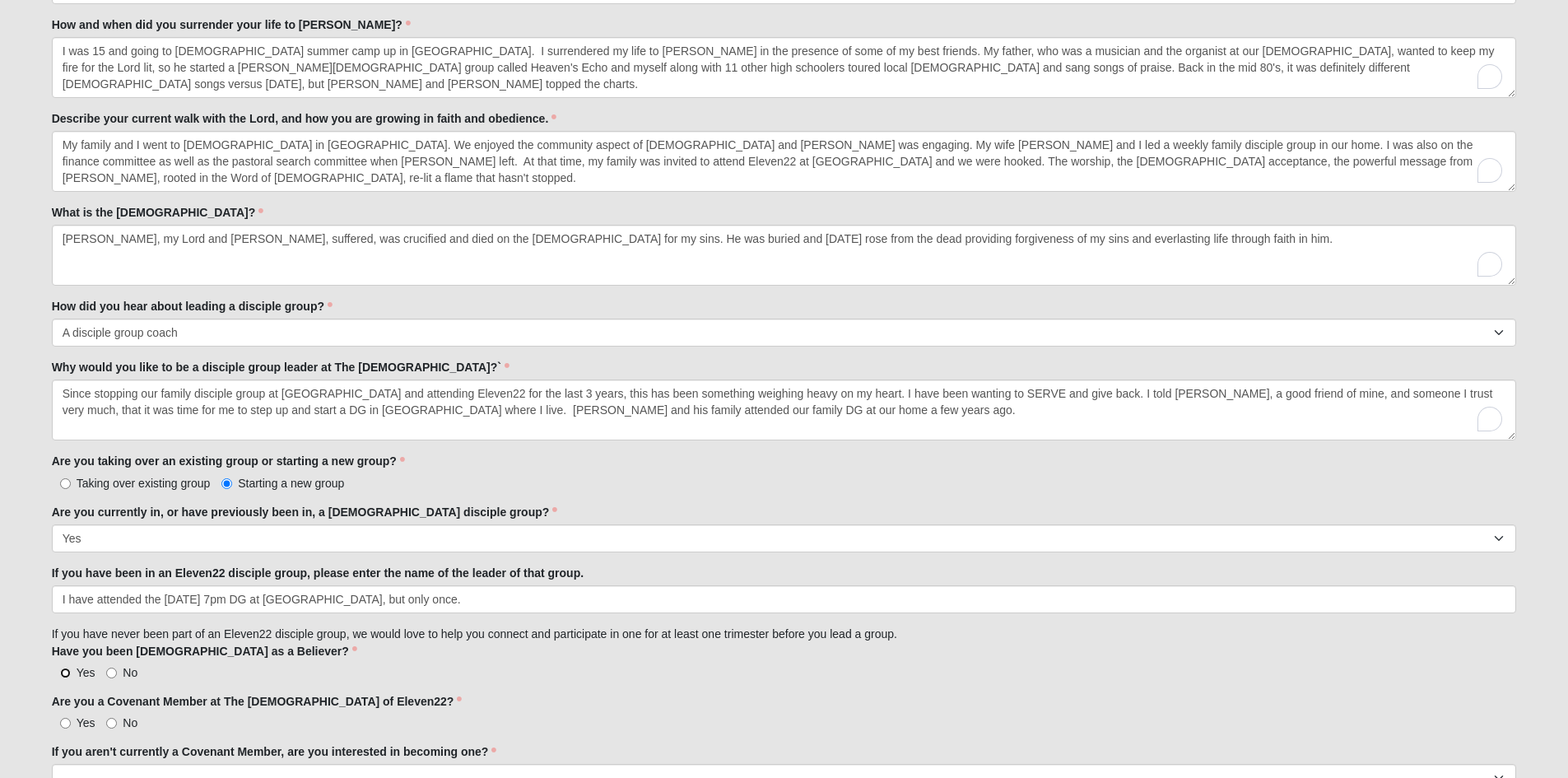
click at [65, 671] on input "Yes" at bounding box center [65, 673] width 11 height 11
radio input "true"
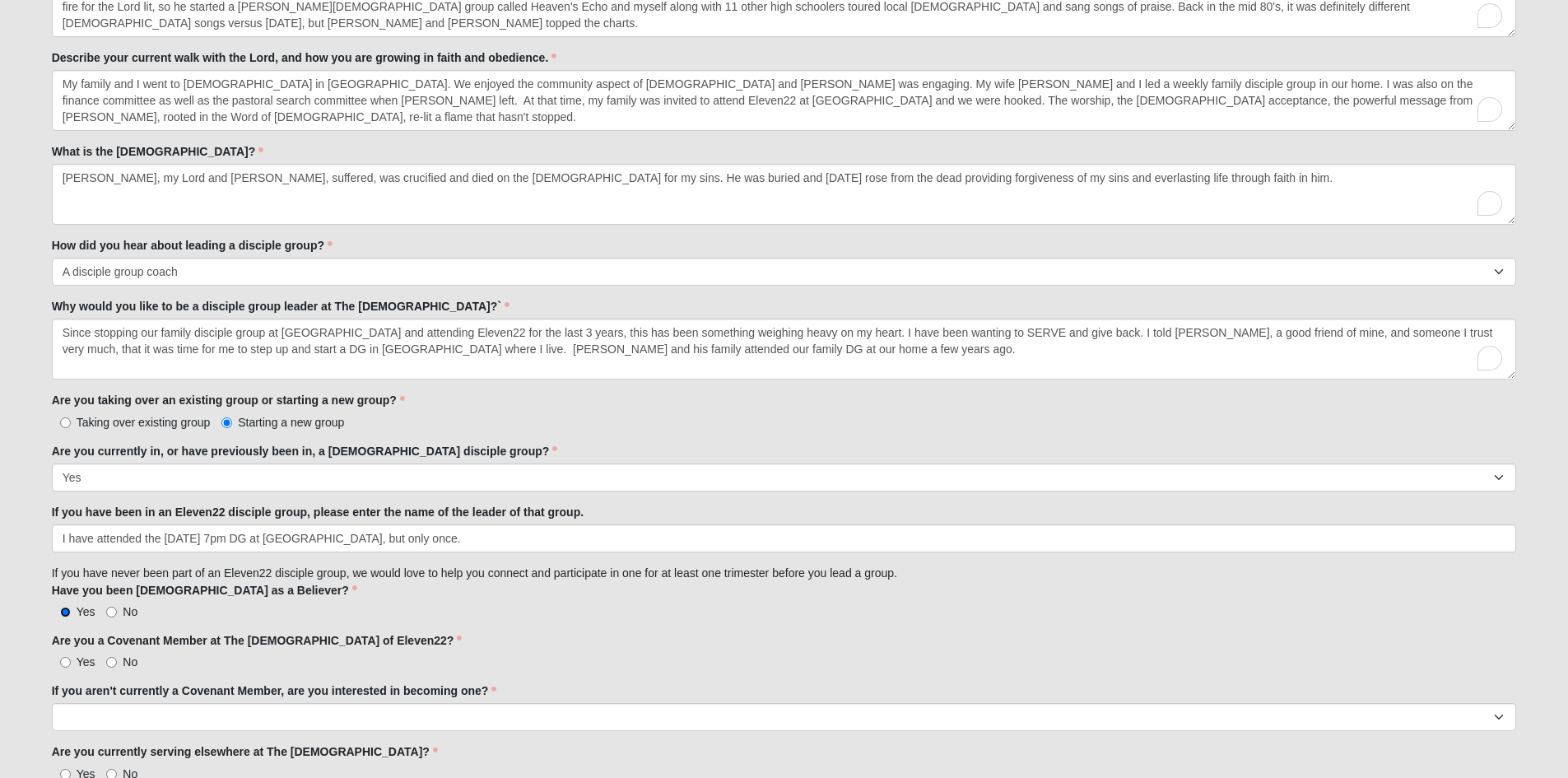
scroll to position [1048, 0]
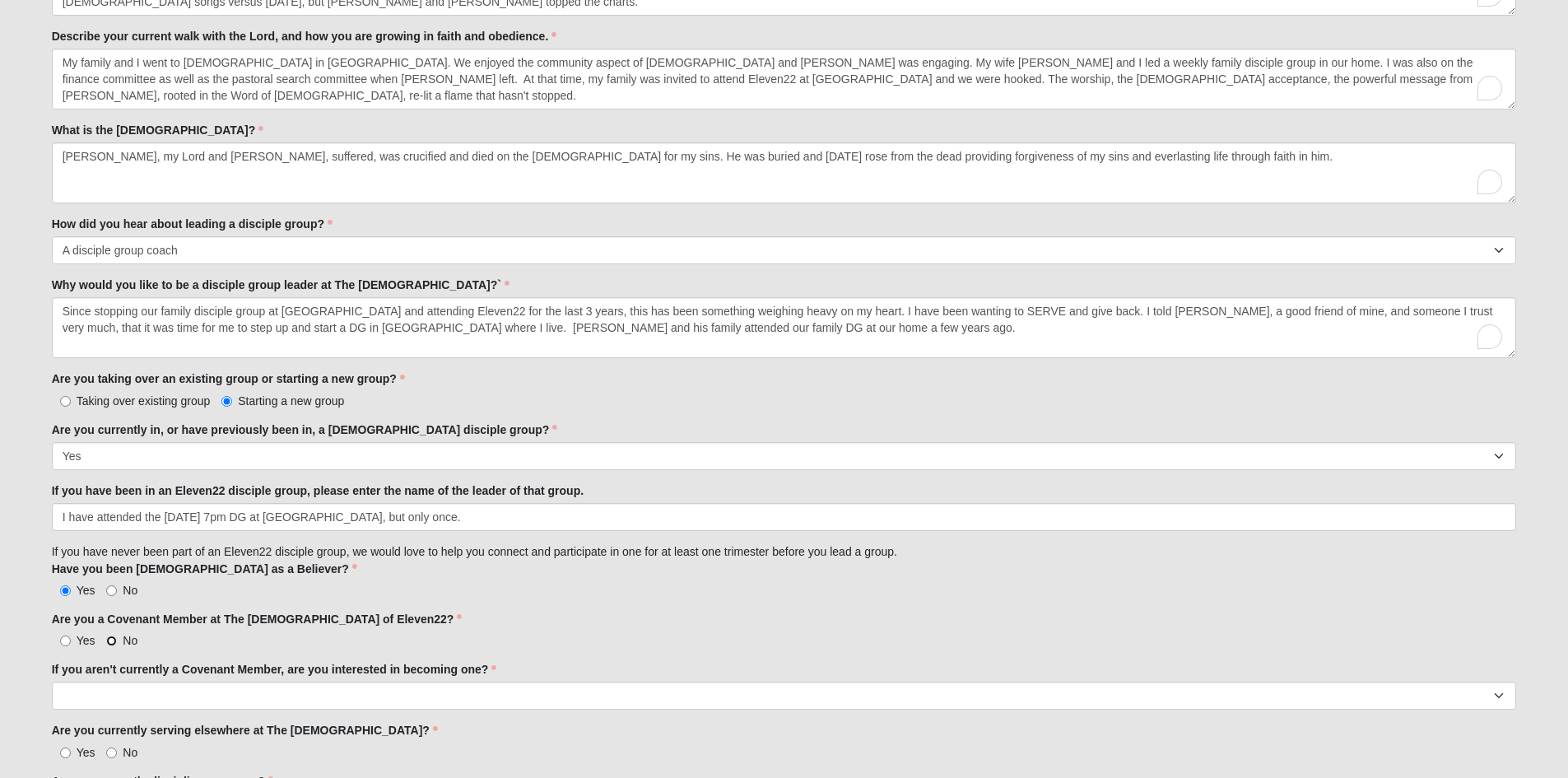
click at [107, 644] on input "No" at bounding box center [112, 640] width 11 height 11
radio input "true"
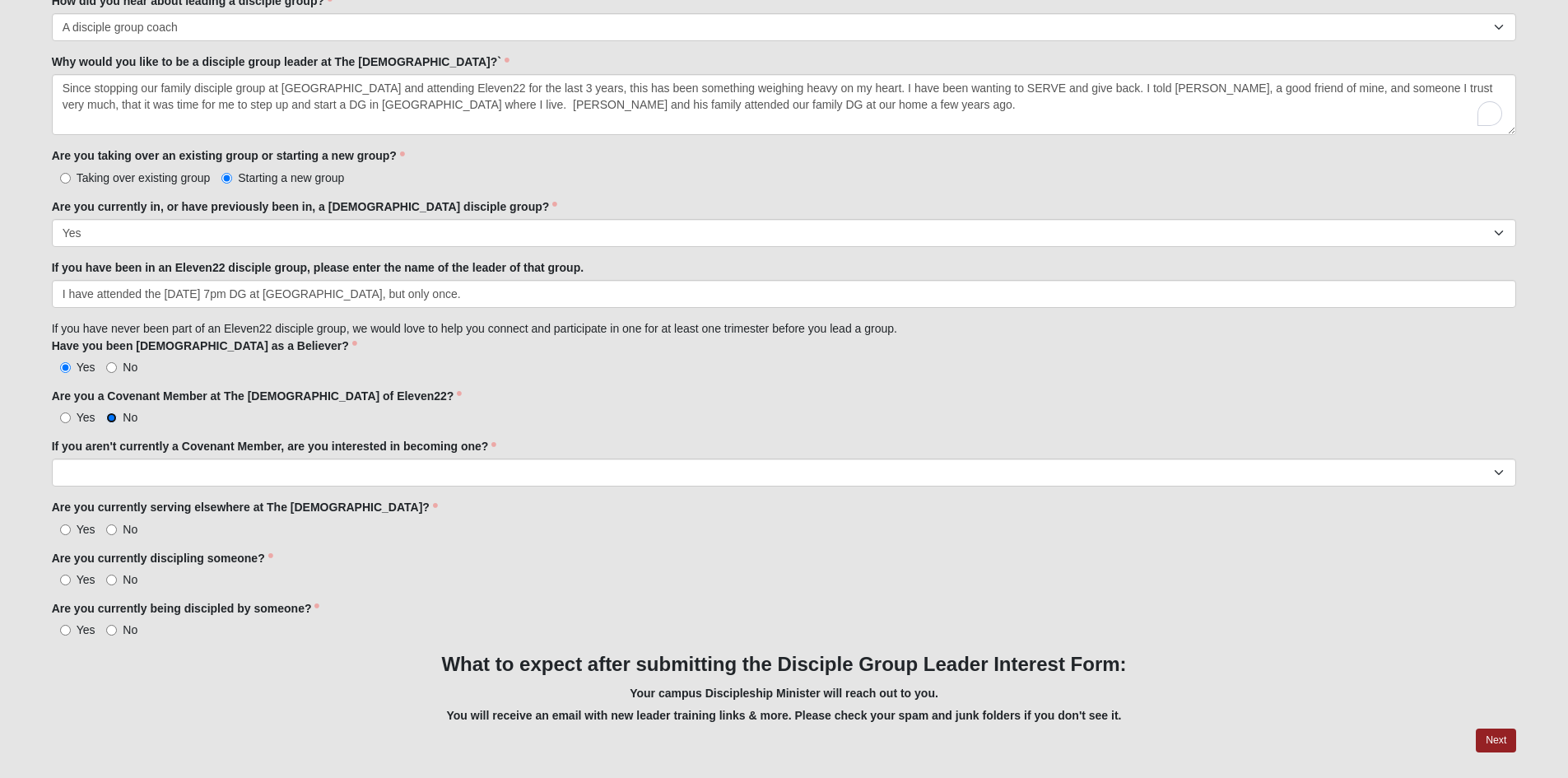
scroll to position [1243, 0]
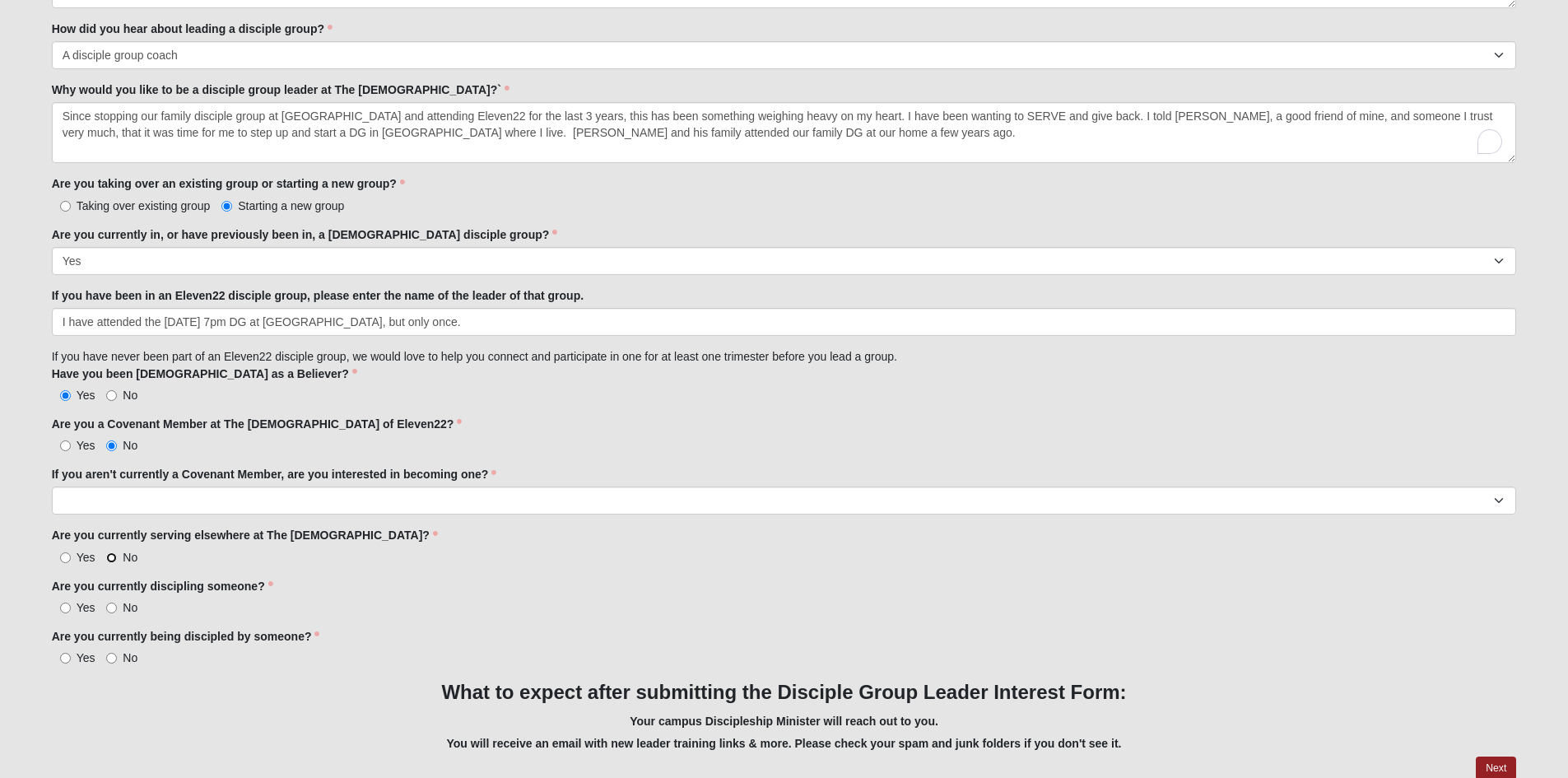
click at [112, 560] on input "No" at bounding box center [112, 557] width 11 height 11
radio input "true"
click at [109, 609] on input "No" at bounding box center [112, 608] width 11 height 11
radio input "true"
click at [108, 656] on input "No" at bounding box center [112, 658] width 11 height 11
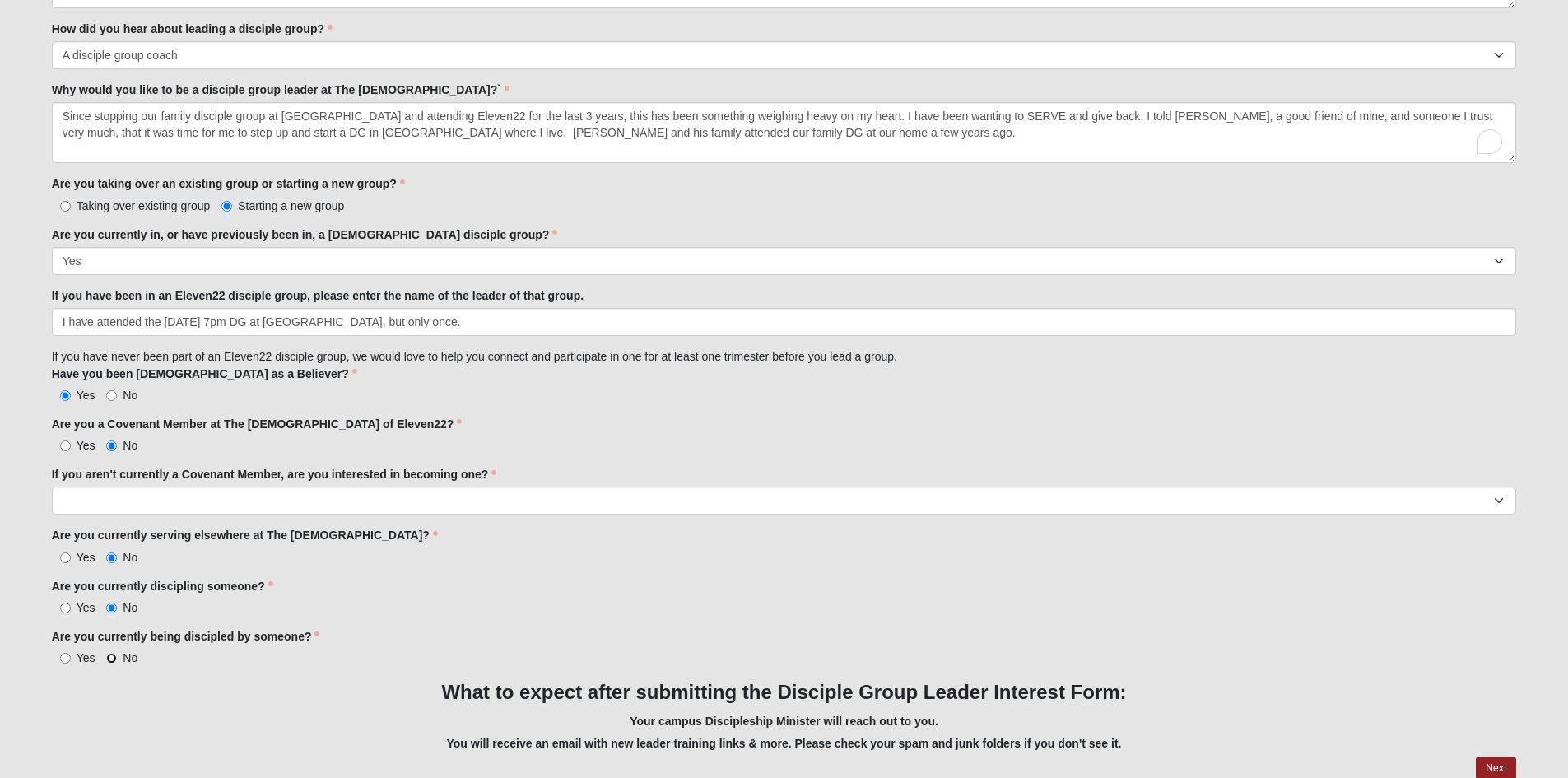
radio input "true"
click at [86, 504] on select "Yes No I'm already a Covenant Member" at bounding box center [784, 500] width 1465 height 28
select select "Yes"
click at [52, 487] on select "Yes No I'm already a Covenant Member" at bounding box center [784, 500] width 1465 height 28
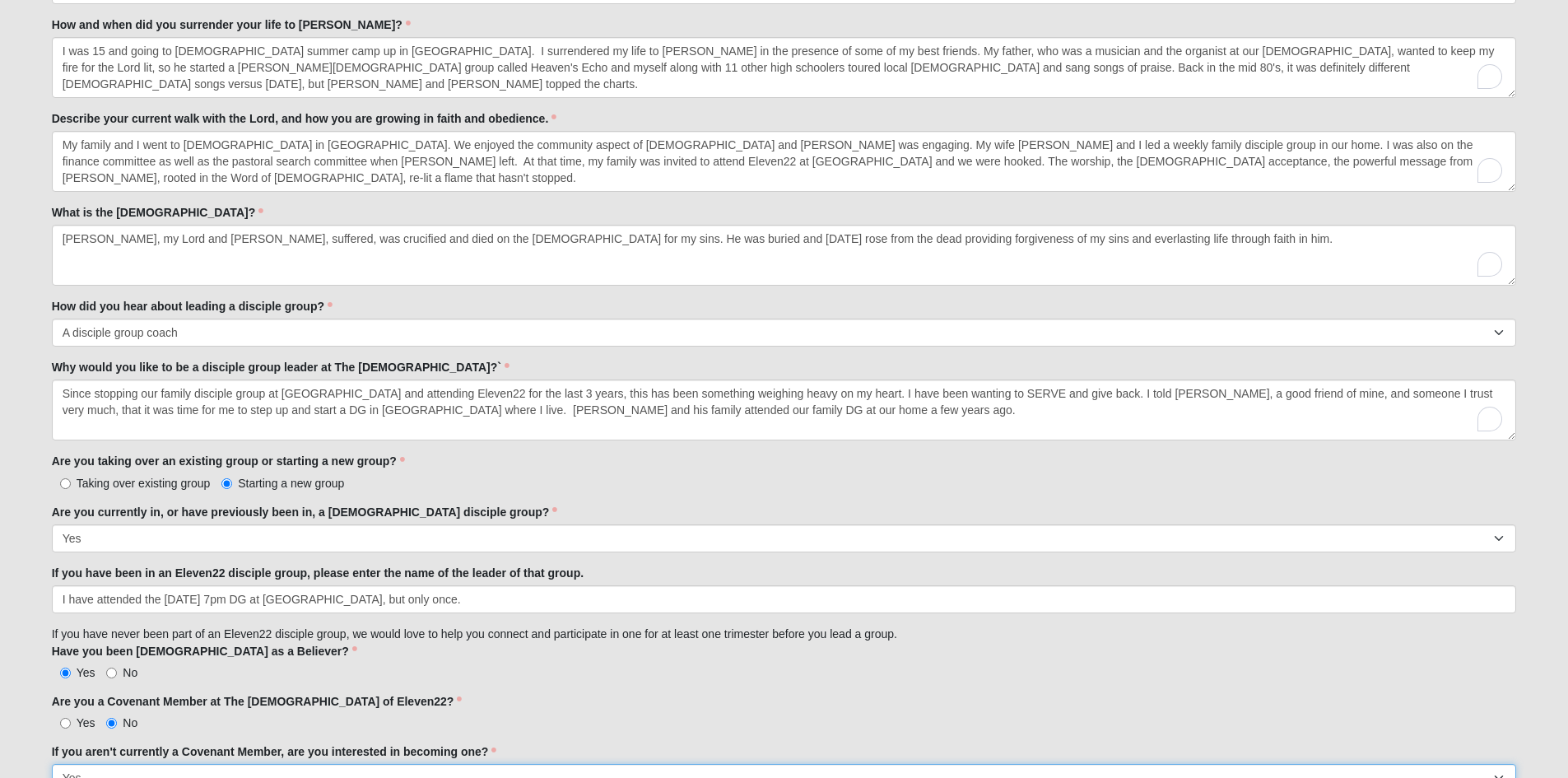
scroll to position [964, 0]
drag, startPoint x: 949, startPoint y: 238, endPoint x: 869, endPoint y: 323, distance: 116.7
click at [948, 238] on textarea "[PERSON_NAME], my Lord and [PERSON_NAME], suffered, was crucified and died on t…" at bounding box center [784, 257] width 1465 height 61
click at [810, 238] on textarea "[PERSON_NAME], my Lord and [PERSON_NAME], suffered, was crucified and died on t…" at bounding box center [784, 257] width 1465 height 61
click at [820, 236] on textarea "[PERSON_NAME], my Lord and [PERSON_NAME], suffered, was crucified and died on t…" at bounding box center [784, 257] width 1465 height 61
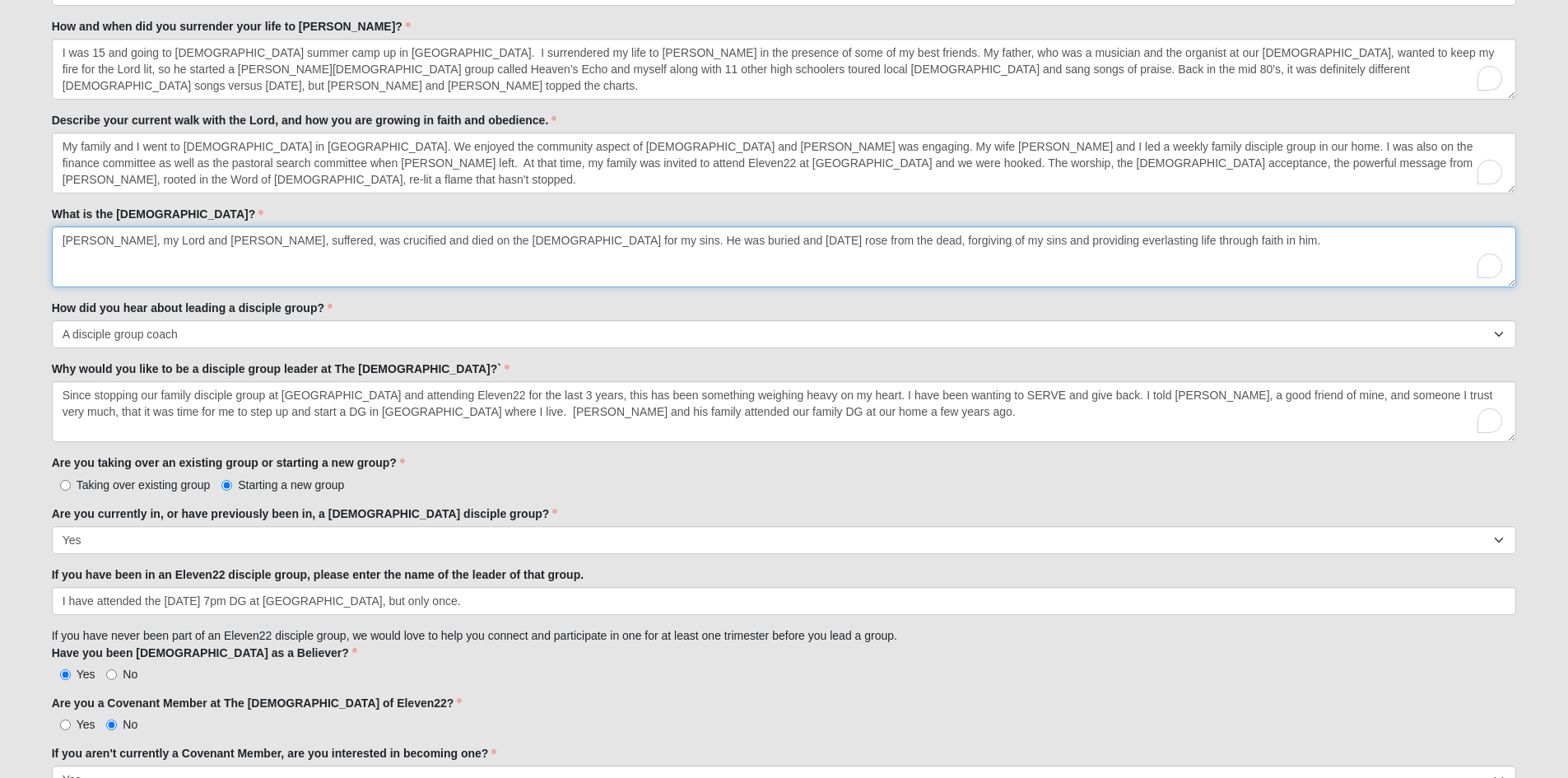
click at [1138, 243] on textarea "[PERSON_NAME], my Lord and [PERSON_NAME], suffered, was crucified and died on t…" at bounding box center [784, 257] width 1465 height 61
type textarea "[PERSON_NAME], my Lord and [PERSON_NAME], suffered, was crucified and died on t…"
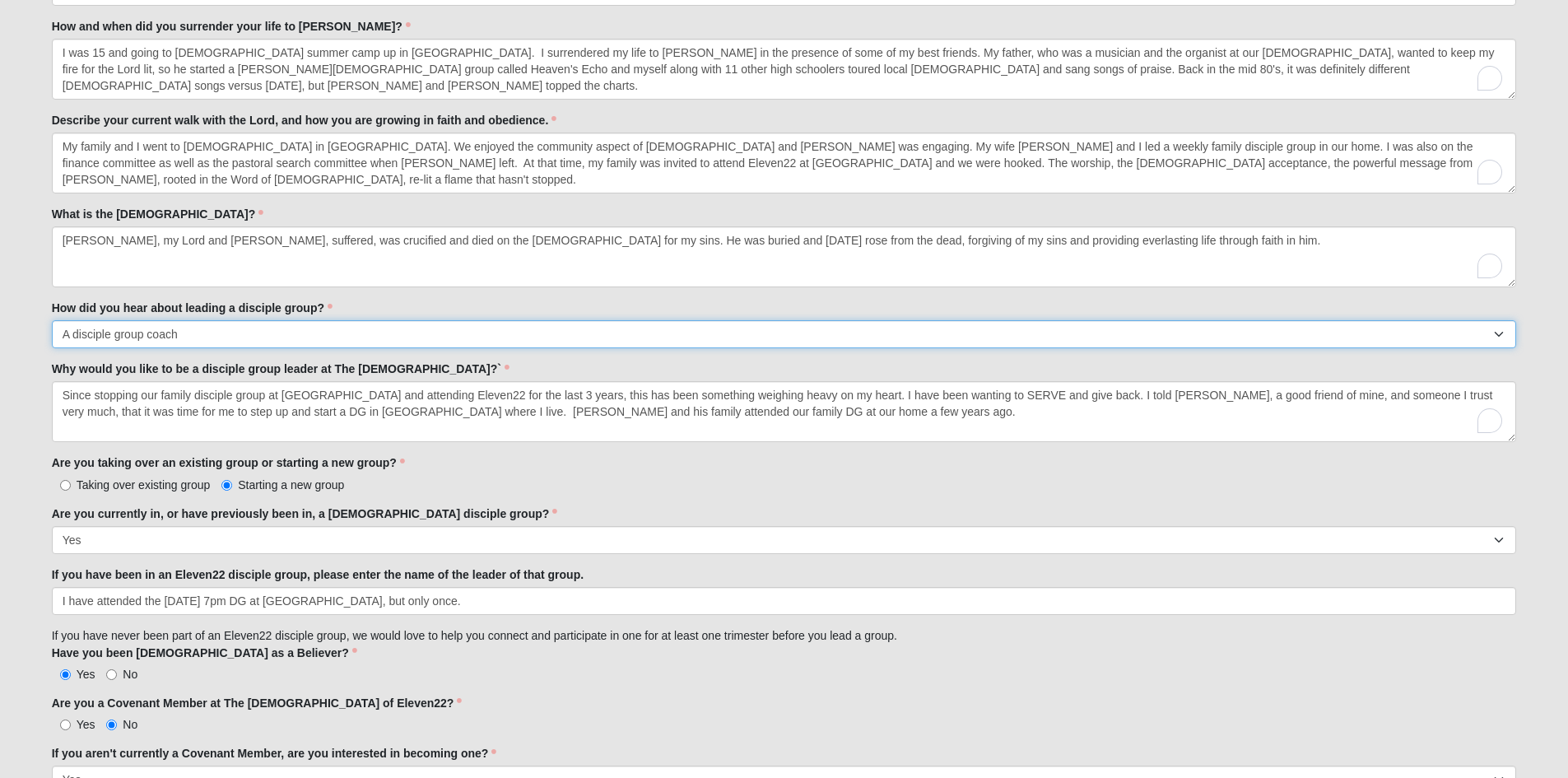
click at [146, 330] on select "Worship Guide [DEMOGRAPHIC_DATA]/In-service announcement Website Social Media E…" at bounding box center [784, 334] width 1465 height 28
click at [52, 321] on select "Worship Guide [DEMOGRAPHIC_DATA]/In-service announcement Website Social Media E…" at bounding box center [784, 334] width 1465 height 28
click at [117, 332] on select "Worship Guide [DEMOGRAPHIC_DATA]/In-service announcement Website Social Media E…" at bounding box center [784, 334] width 1465 height 28
click at [52, 321] on select "Worship Guide [DEMOGRAPHIC_DATA]/In-service announcement Website Social Media E…" at bounding box center [784, 334] width 1465 height 28
click at [197, 335] on select "Worship Guide [DEMOGRAPHIC_DATA]/In-service announcement Website Social Media E…" at bounding box center [784, 334] width 1465 height 28
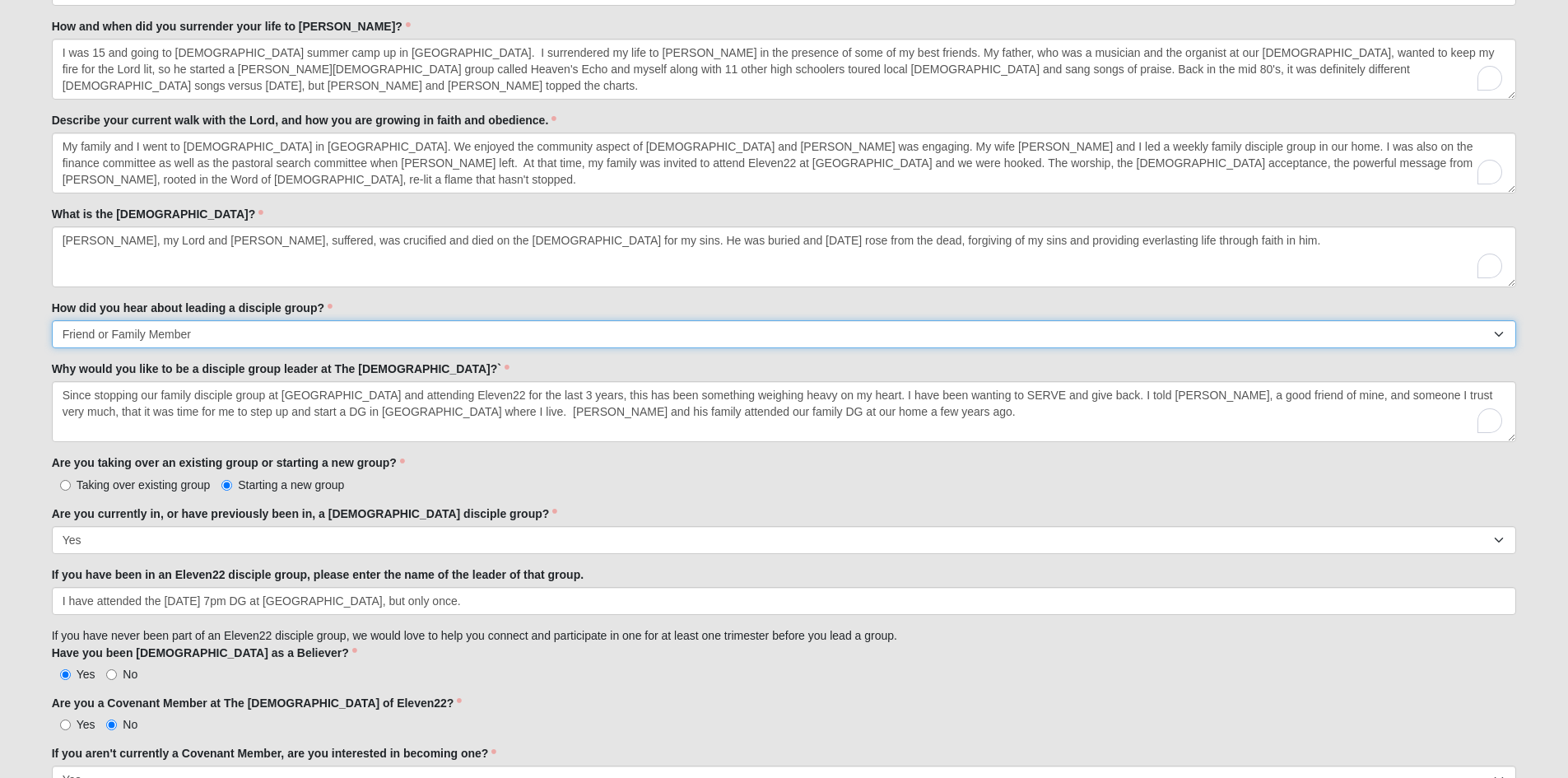
select select "Staff/Serve Staff Volunteer"
click at [52, 321] on select "Worship Guide [DEMOGRAPHIC_DATA]/In-service announcement Website Social Media E…" at bounding box center [784, 334] width 1465 height 28
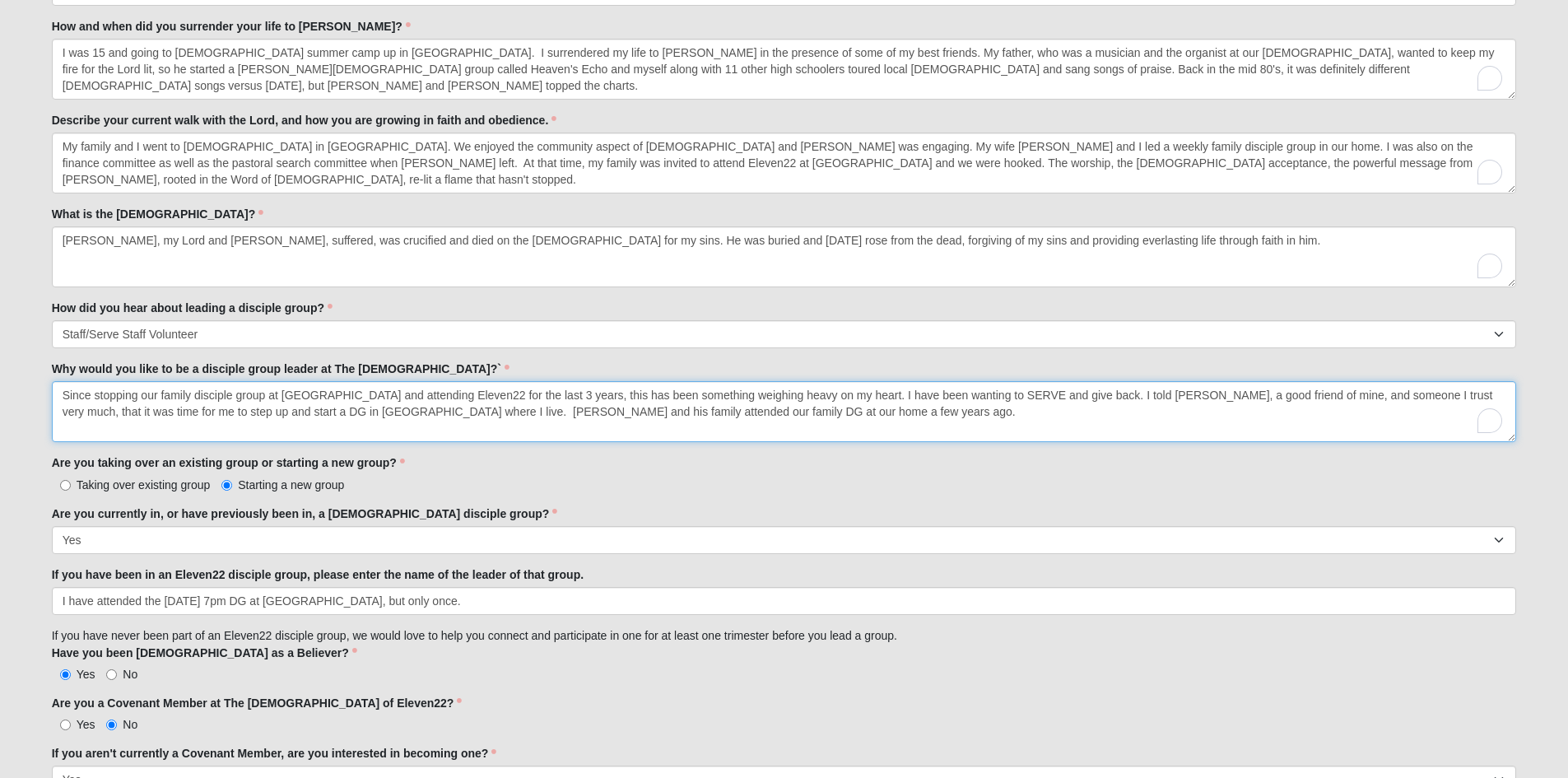
drag, startPoint x: 403, startPoint y: 410, endPoint x: 400, endPoint y: 456, distance: 46.1
click at [402, 410] on textarea "Since stopping our family disciple group at [GEOGRAPHIC_DATA] and attending Ele…" at bounding box center [784, 411] width 1465 height 61
click at [777, 410] on textarea "Since stopping our family disciple group at [GEOGRAPHIC_DATA] and attending Ele…" at bounding box center [784, 411] width 1465 height 61
click at [773, 411] on textarea "Since stopping our family disciple group at [GEOGRAPHIC_DATA] and attending Ele…" at bounding box center [784, 411] width 1465 height 61
click at [785, 405] on textarea "Since stopping our family disciple group at [GEOGRAPHIC_DATA] and attending Ele…" at bounding box center [784, 411] width 1465 height 61
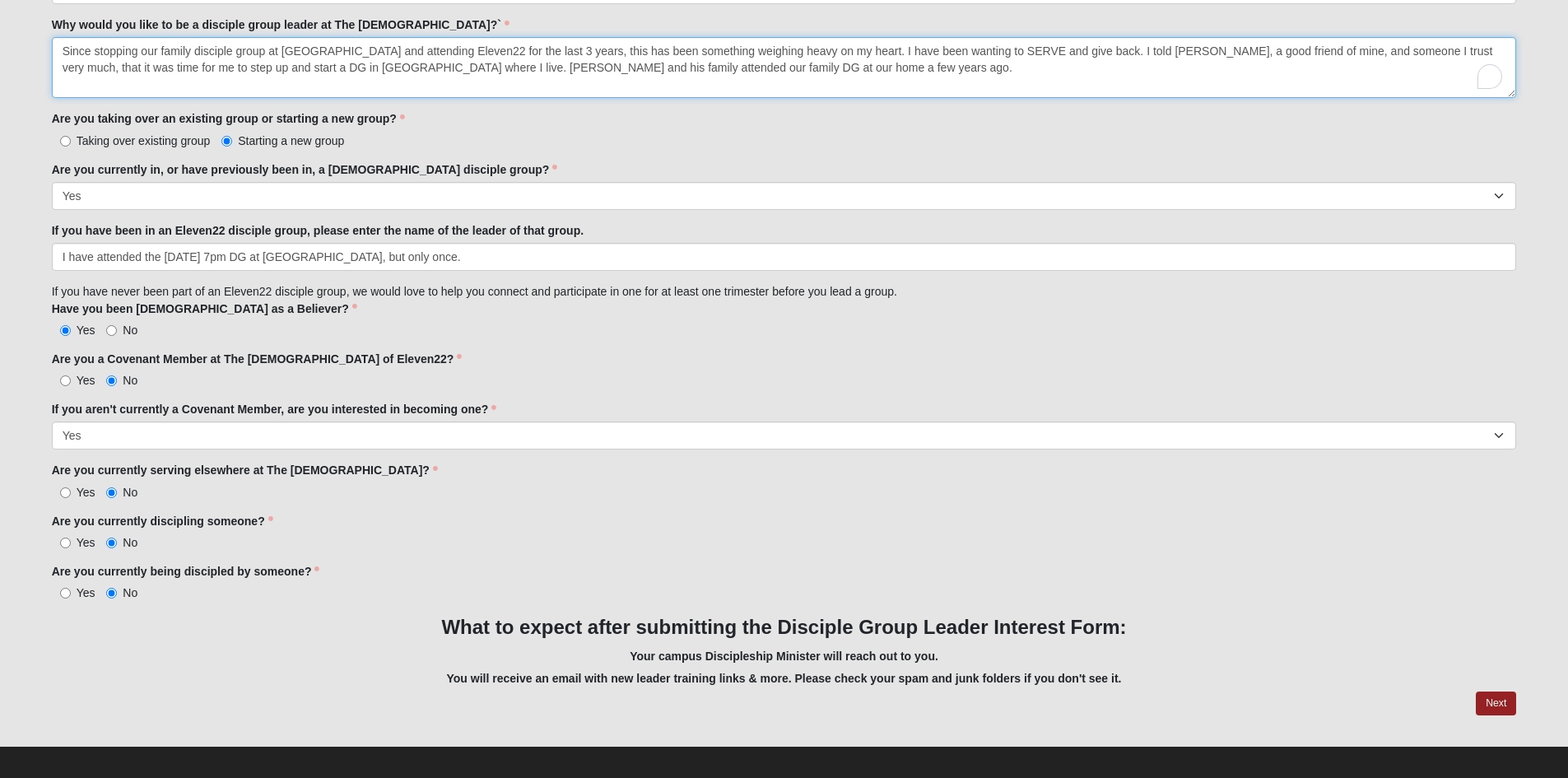
scroll to position [1318, 0]
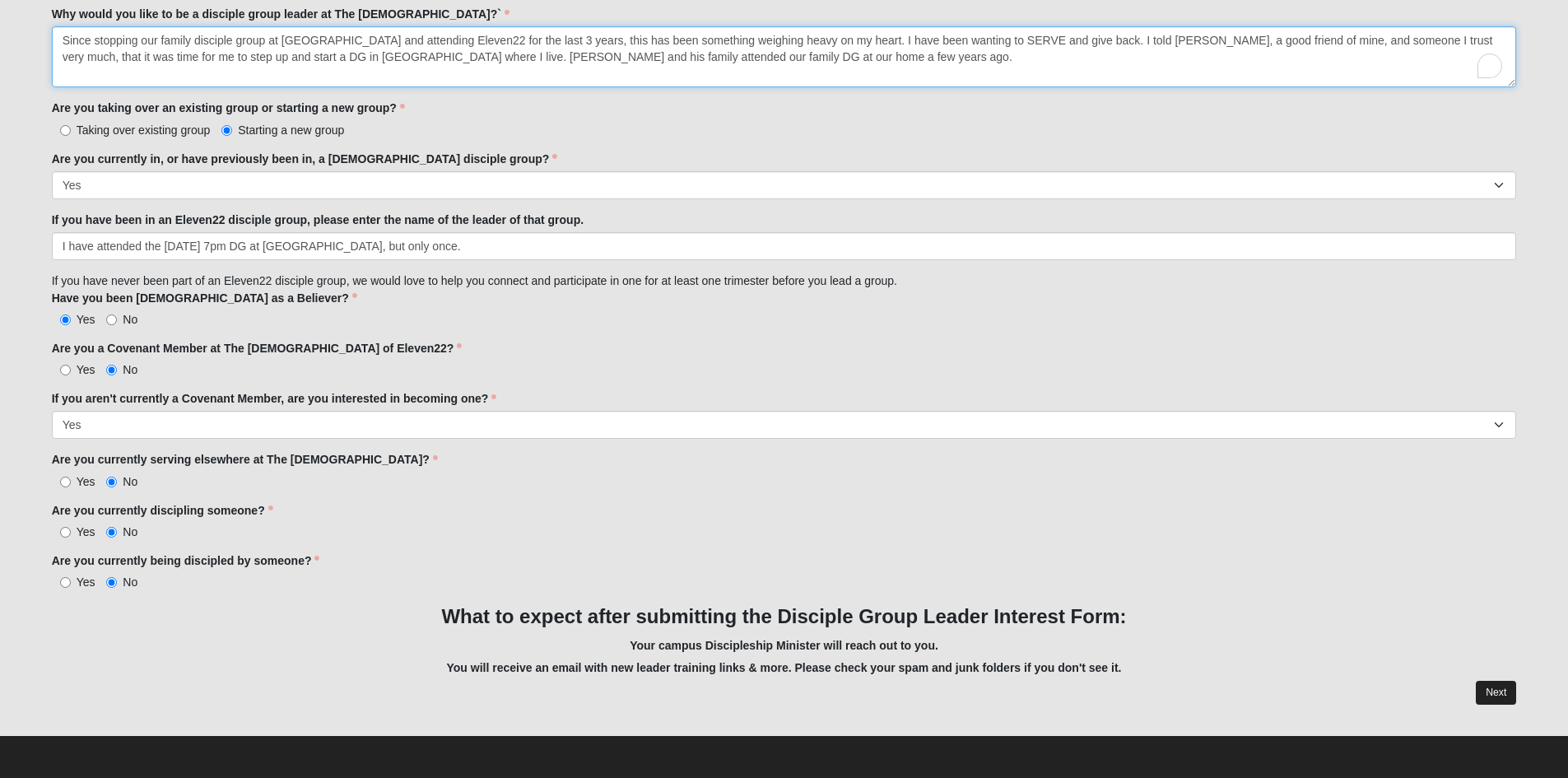
type textarea "Since stopping our family disciple group at [GEOGRAPHIC_DATA] and attending Ele…"
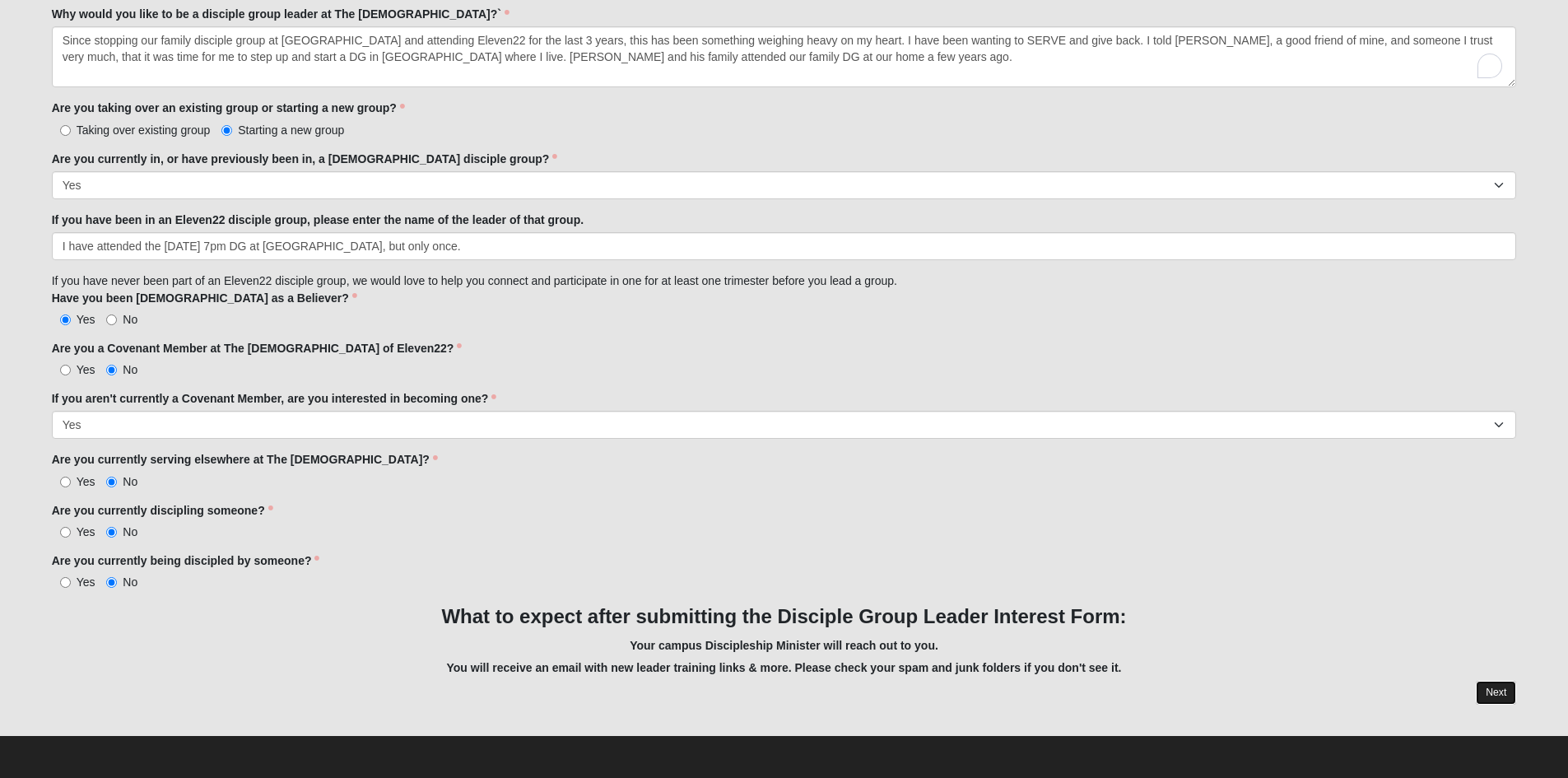
click at [1490, 692] on link "Next" at bounding box center [1496, 692] width 40 height 23
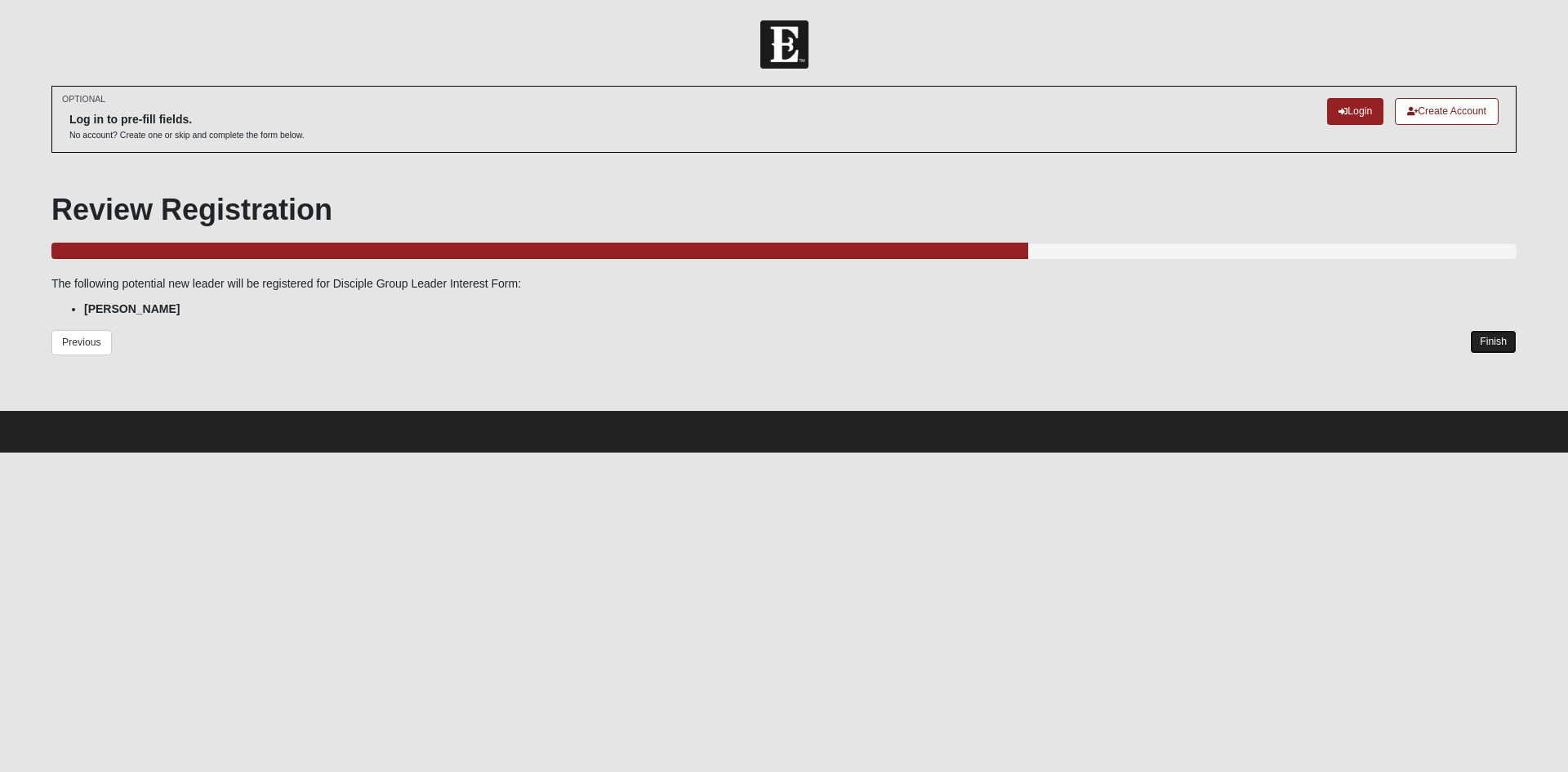
click at [1489, 342] on link "Finish" at bounding box center [1494, 341] width 47 height 23
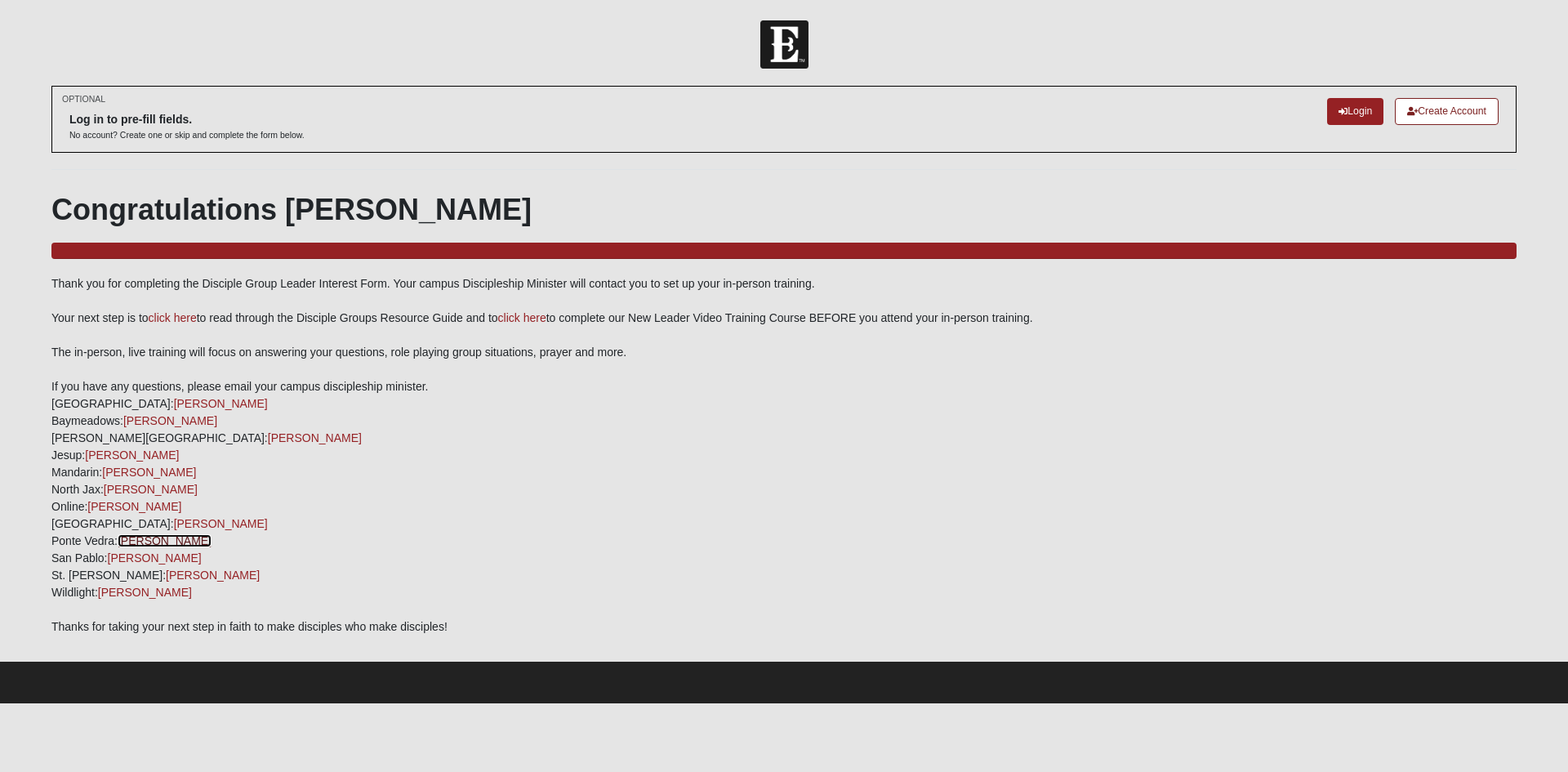
click at [147, 540] on link "[PERSON_NAME]" at bounding box center [164, 541] width 94 height 13
click at [185, 317] on link "click here" at bounding box center [173, 318] width 48 height 13
click at [536, 315] on link "click here" at bounding box center [522, 318] width 48 height 13
